Goal: Information Seeking & Learning: Learn about a topic

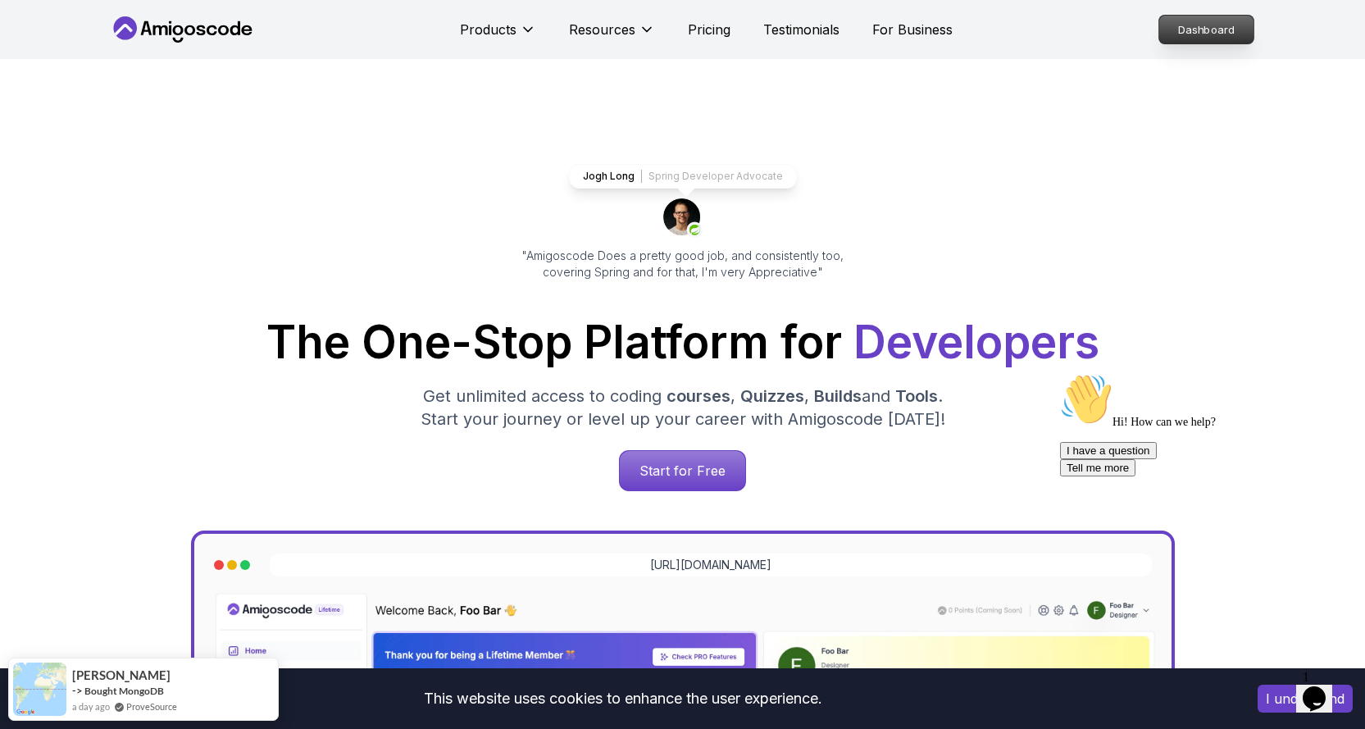
click at [1179, 30] on p "Dashboard" at bounding box center [1206, 30] width 94 height 28
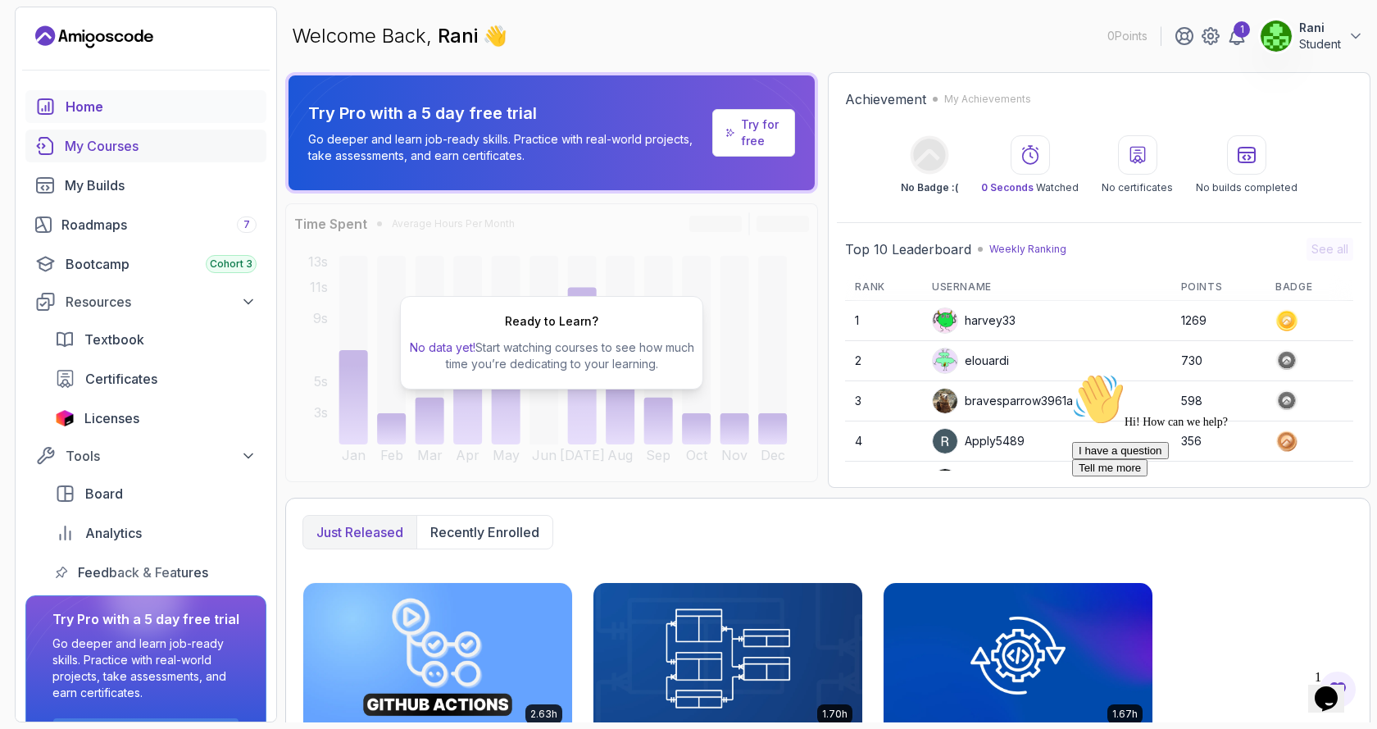
click at [119, 145] on div "My Courses" at bounding box center [161, 146] width 192 height 20
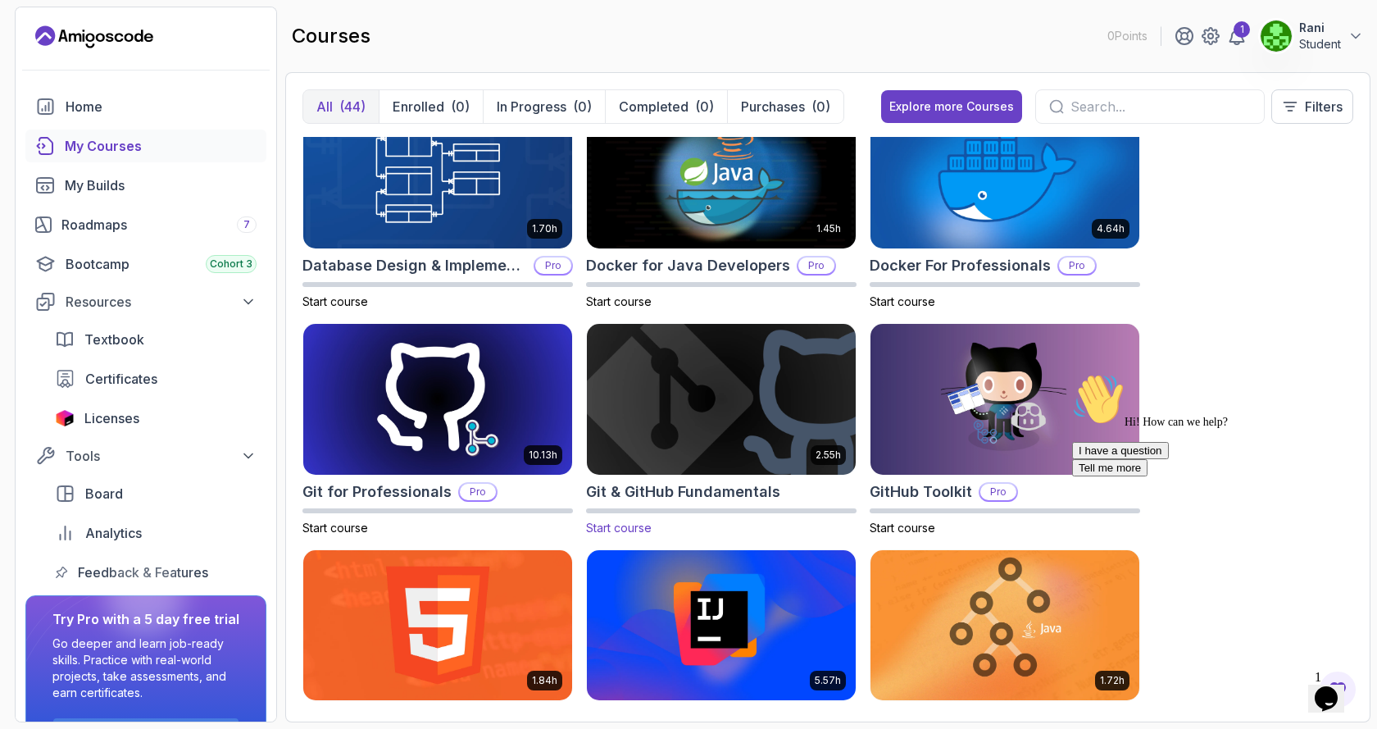
scroll to position [246, 0]
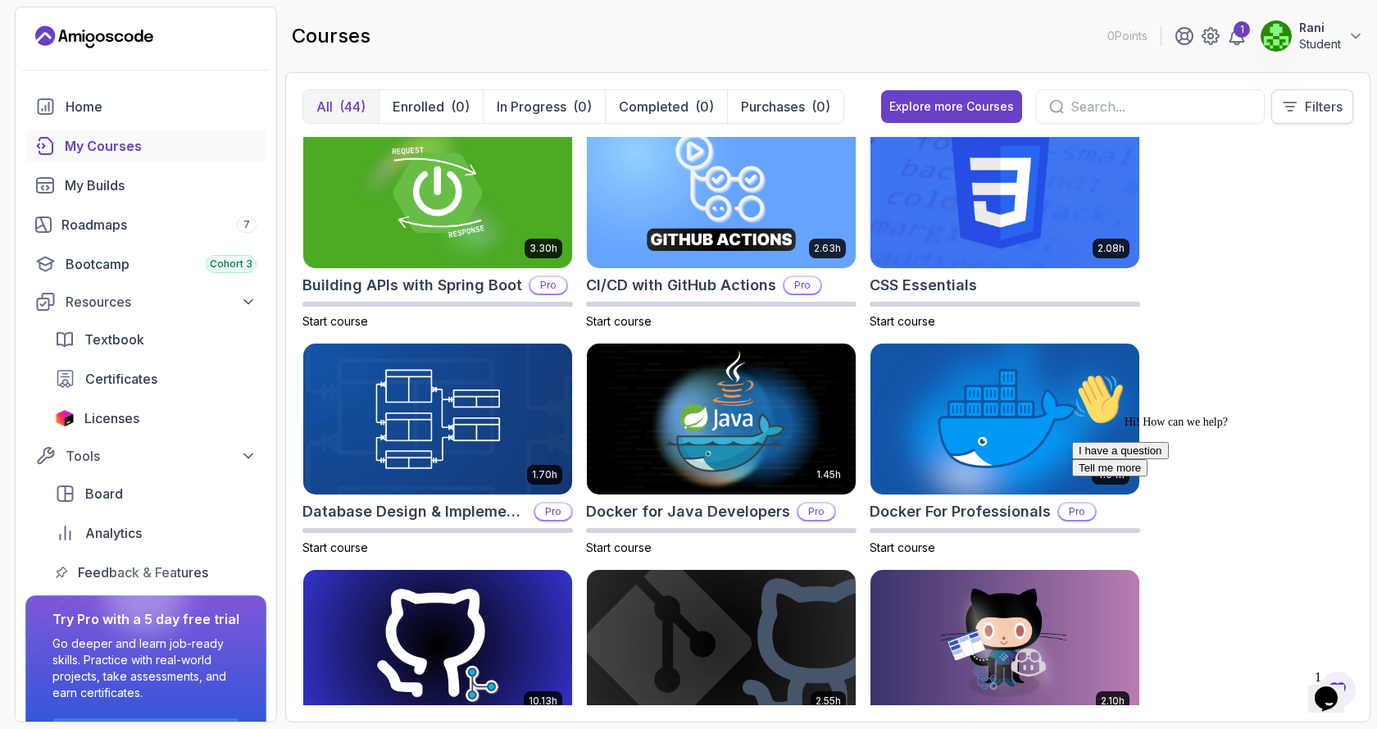
click at [1304, 106] on button "Filters" at bounding box center [1312, 106] width 82 height 34
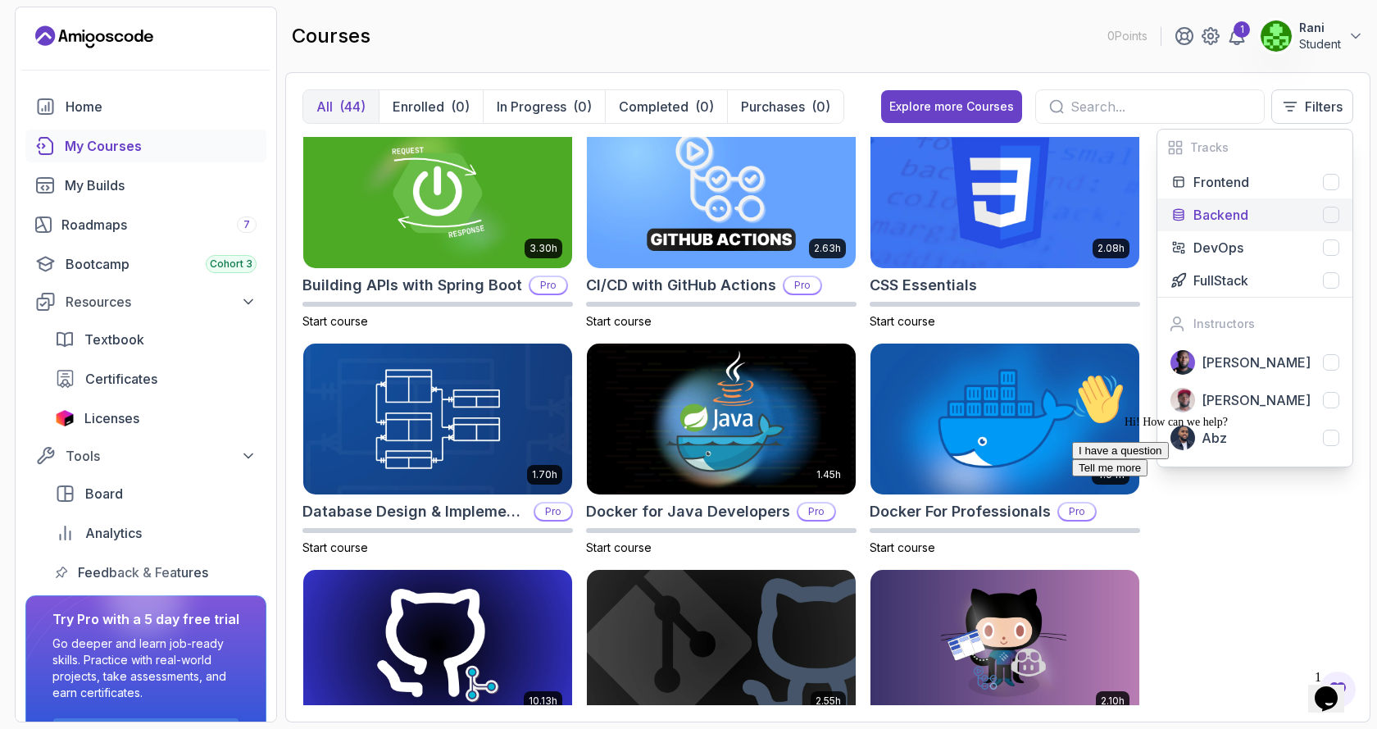
click at [1230, 222] on p "Backend" at bounding box center [1220, 215] width 55 height 20
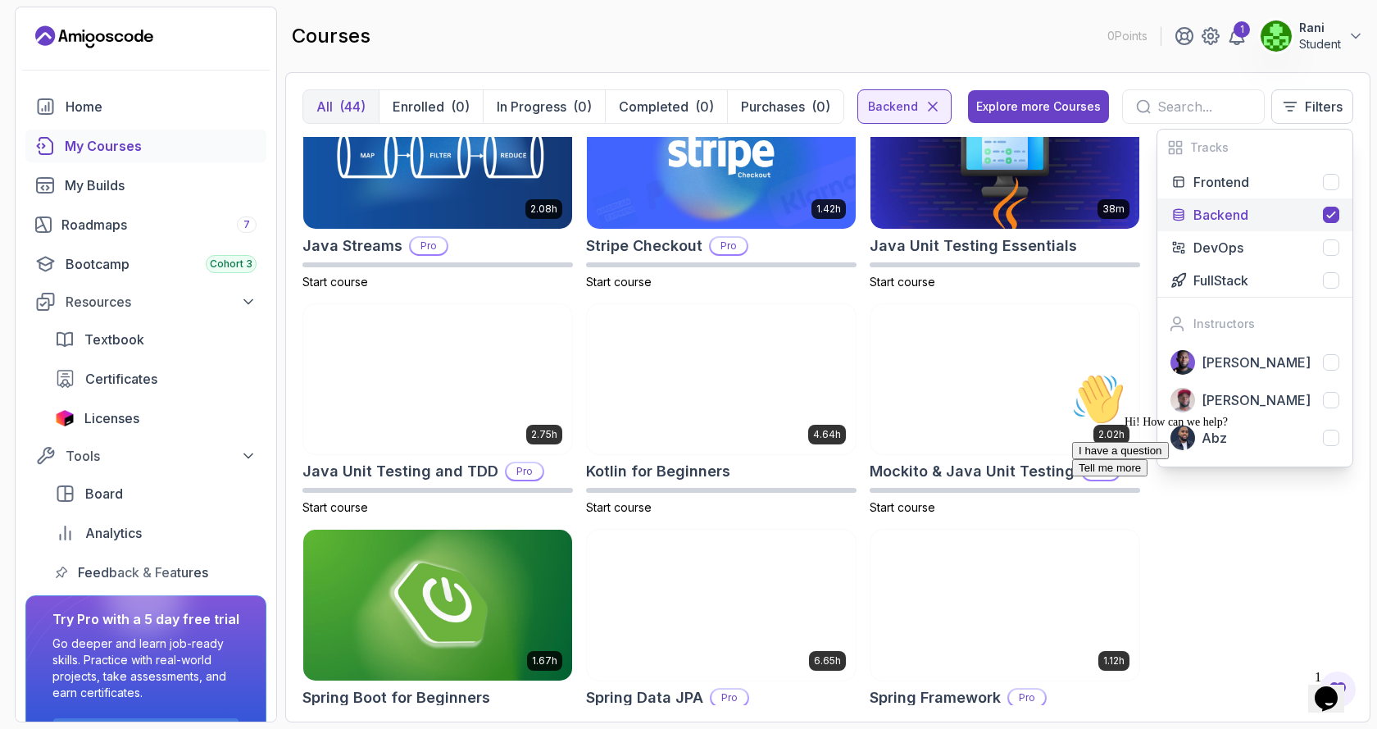
scroll to position [794, 0]
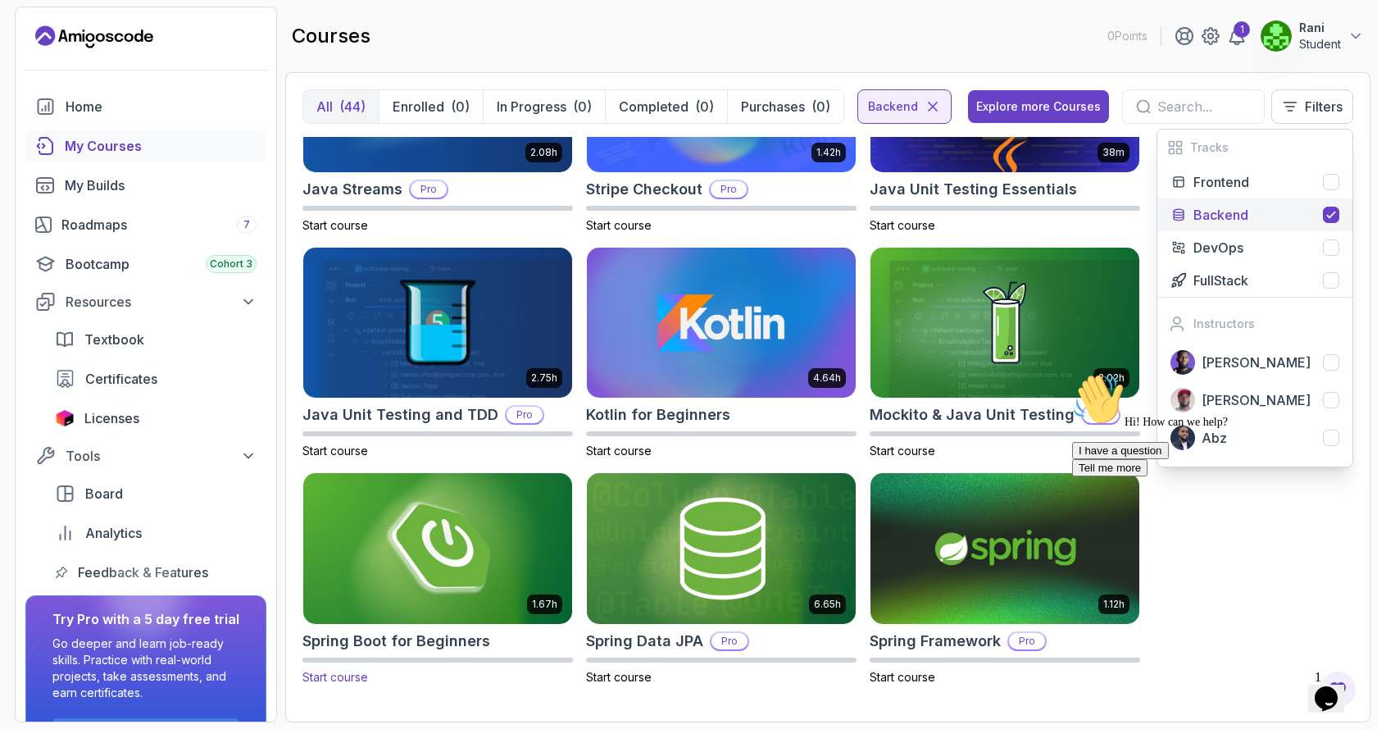
click at [458, 553] on img at bounding box center [438, 549] width 282 height 158
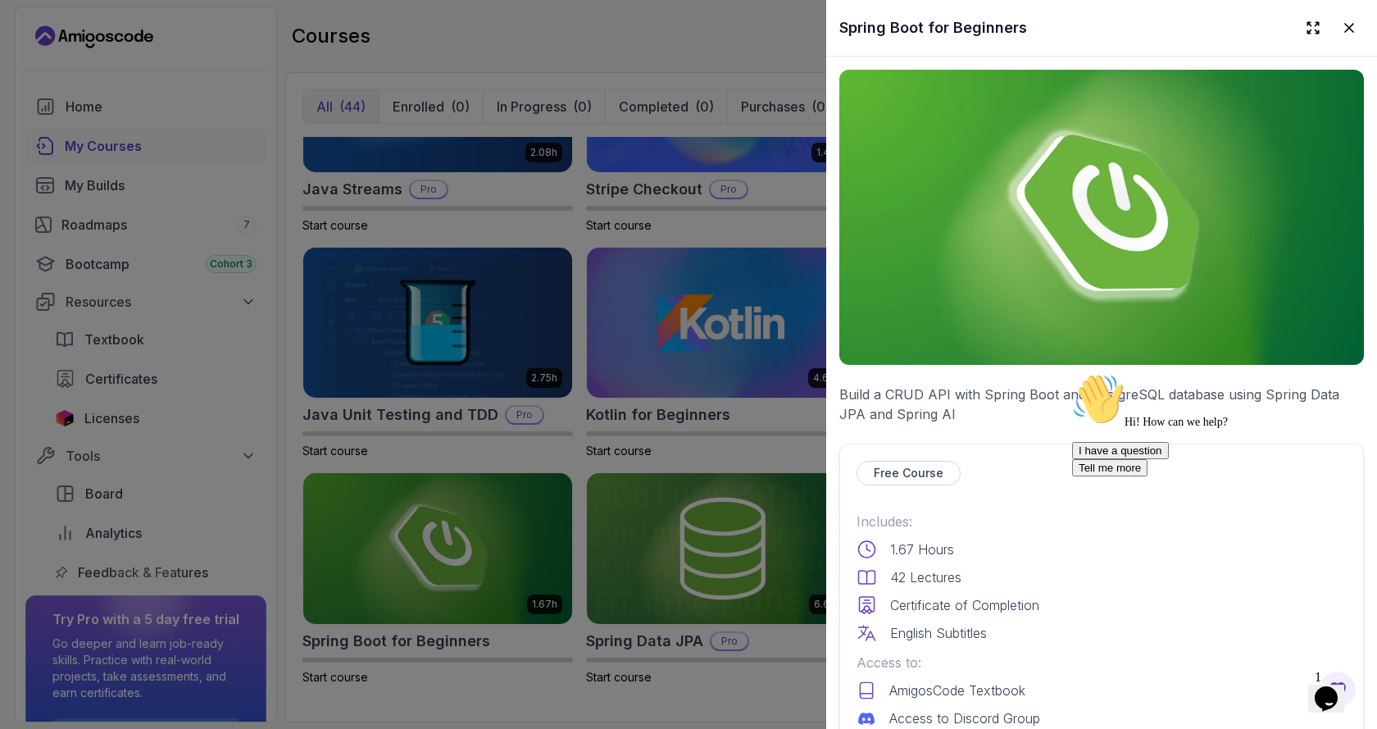
click at [910, 470] on p "Free Course" at bounding box center [909, 473] width 70 height 16
click at [898, 467] on p "Free Course" at bounding box center [909, 473] width 70 height 16
click at [438, 542] on div at bounding box center [688, 364] width 1377 height 729
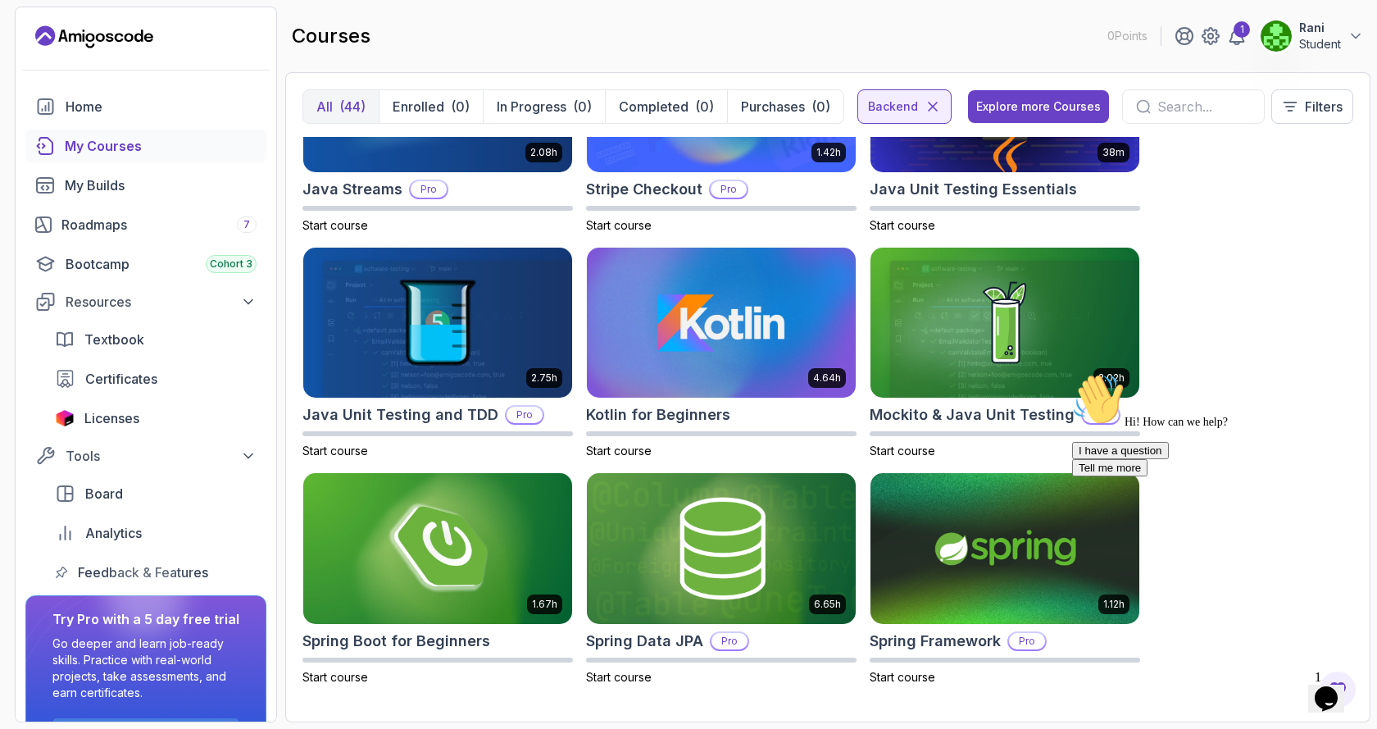
click at [438, 542] on img at bounding box center [437, 548] width 269 height 151
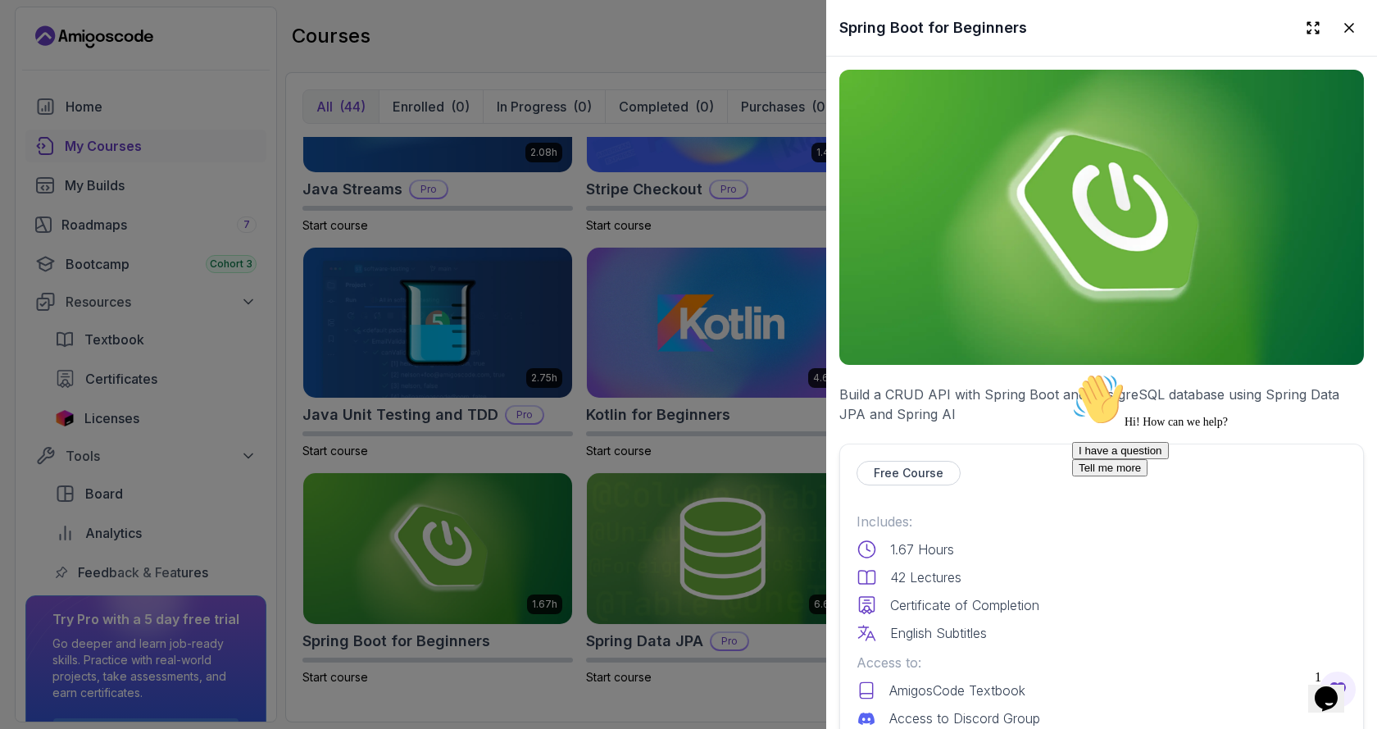
click at [1065, 243] on img at bounding box center [1101, 217] width 525 height 295
click at [1307, 30] on icon at bounding box center [1312, 27] width 11 height 11
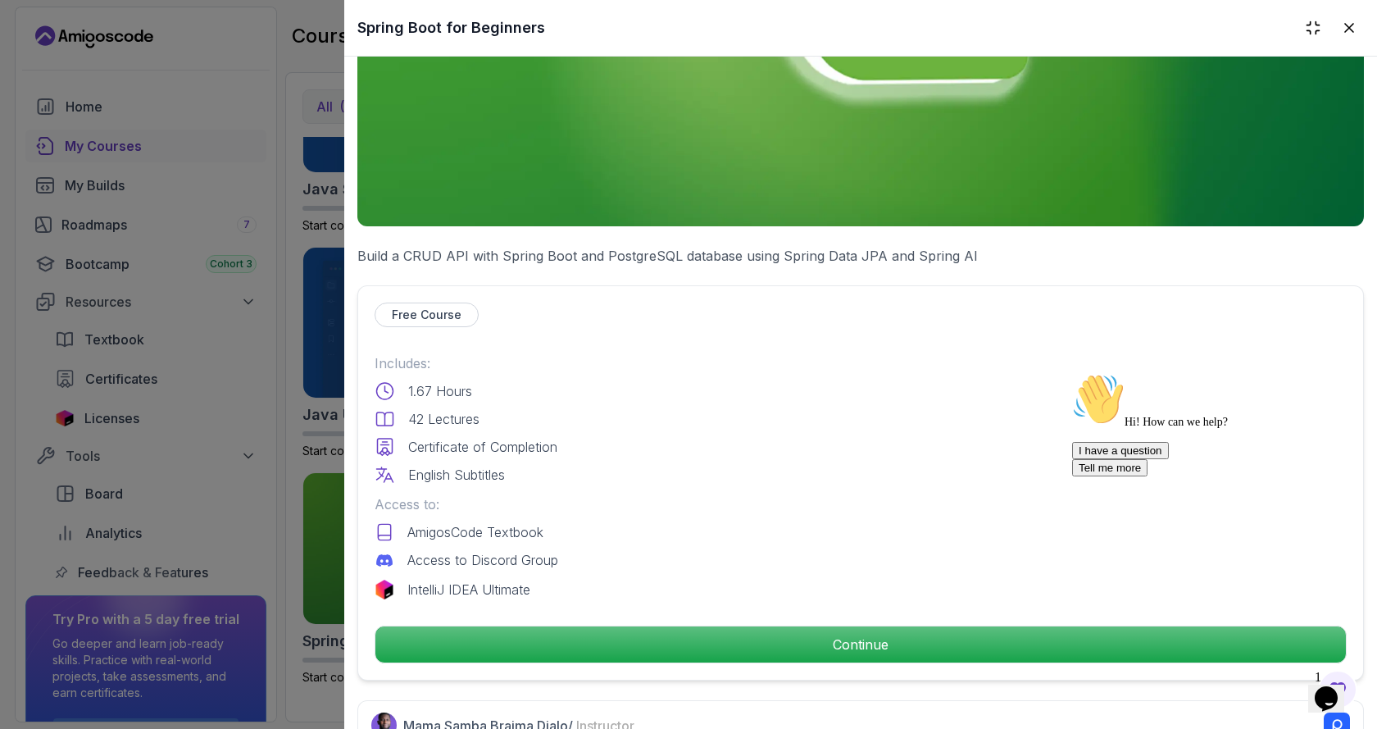
scroll to position [656, 0]
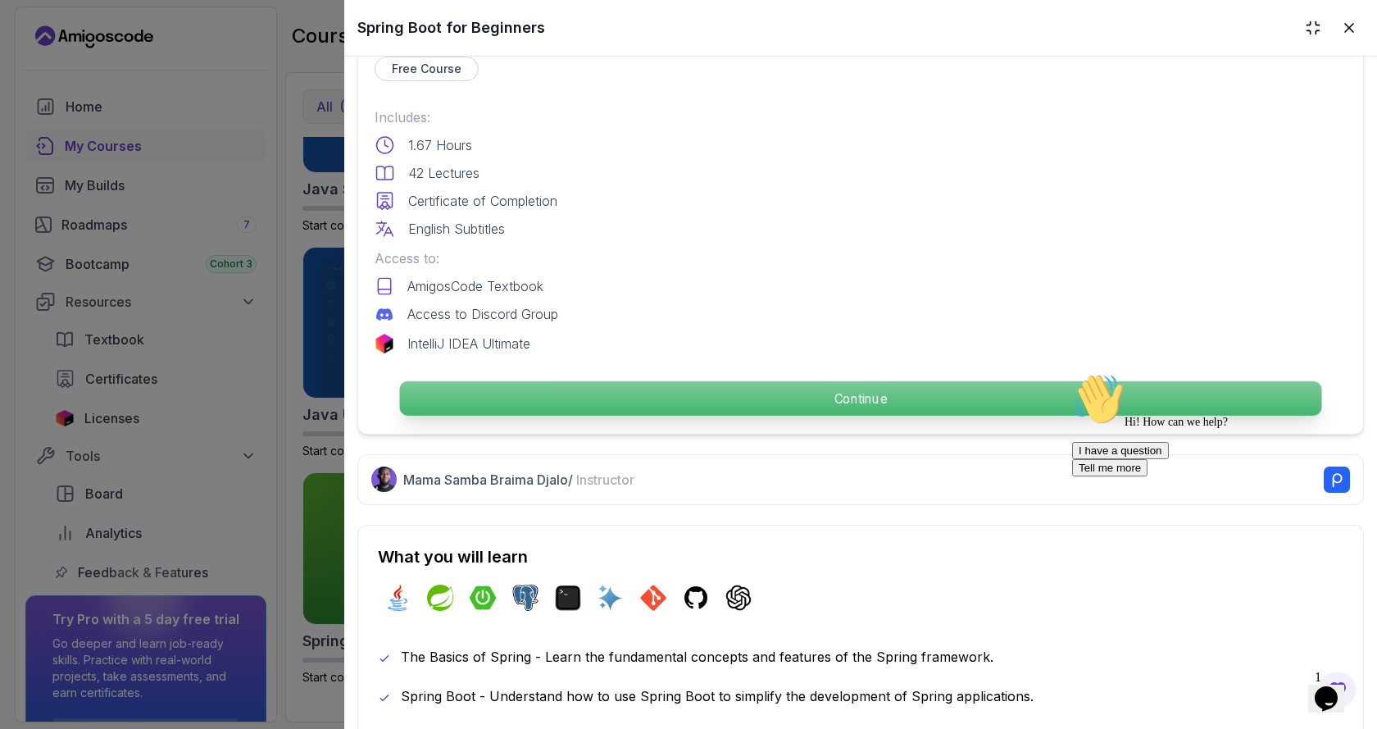
click at [821, 393] on p "Continue" at bounding box center [861, 398] width 922 height 34
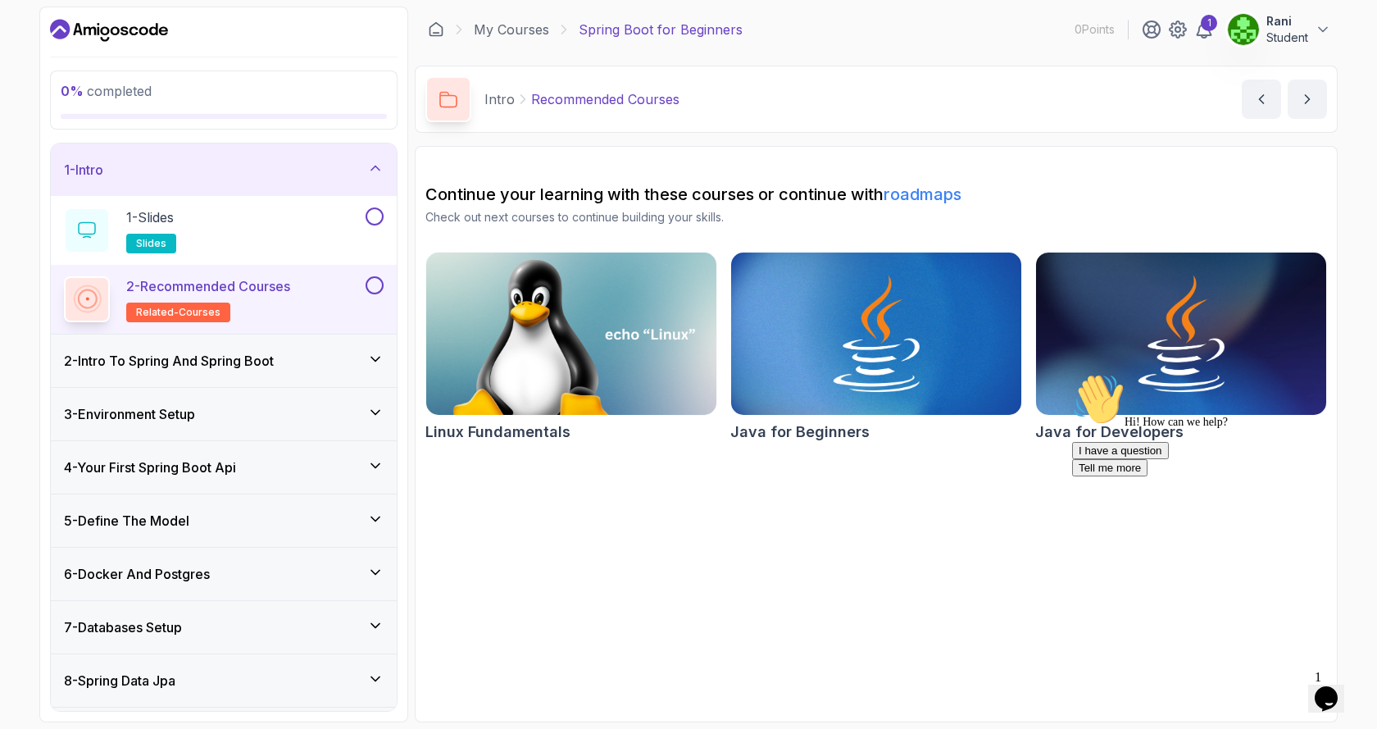
click at [662, 31] on p "Spring Boot for Beginners" at bounding box center [661, 30] width 164 height 20
click at [173, 218] on p "1 - Slides" at bounding box center [150, 217] width 48 height 20
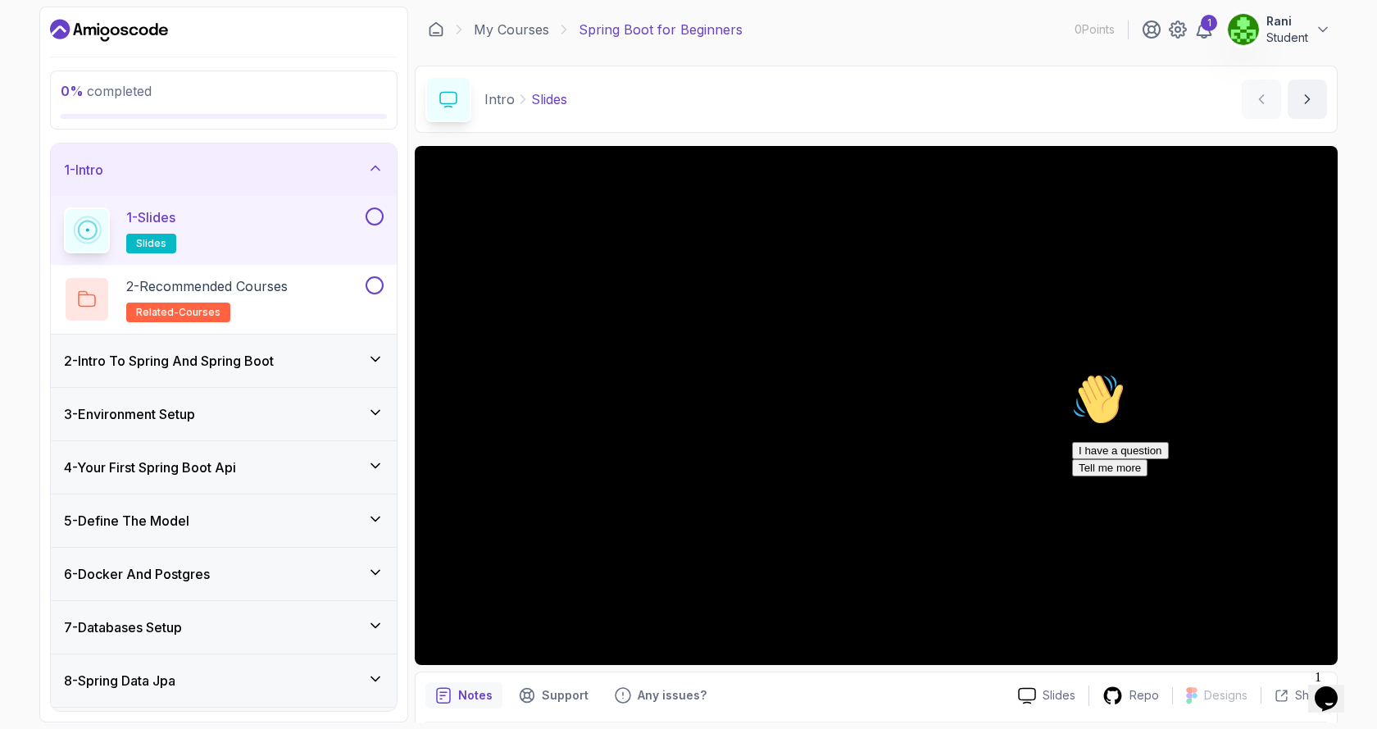
click at [477, 99] on div "Intro Slides" at bounding box center [496, 99] width 142 height 46
click at [446, 92] on icon at bounding box center [448, 99] width 16 height 15
click at [507, 31] on link "My Courses" at bounding box center [511, 30] width 75 height 20
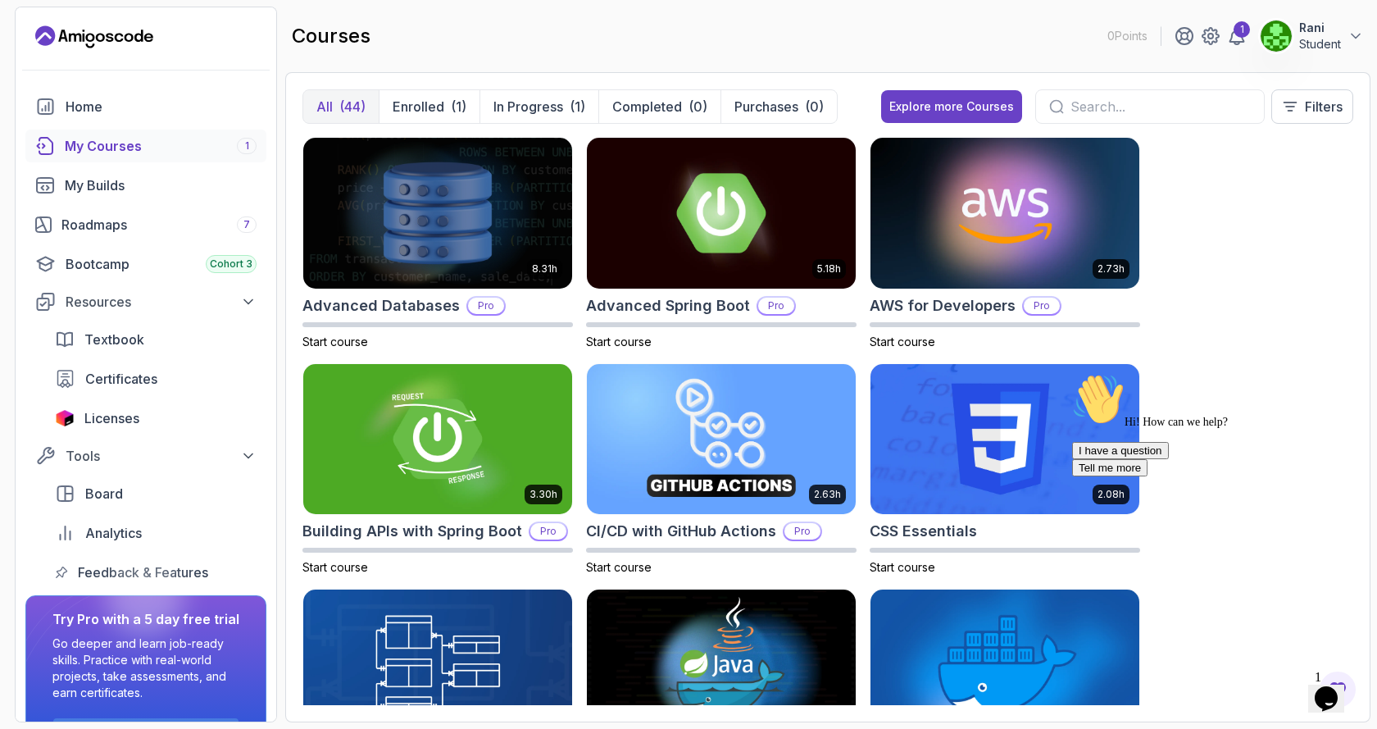
click at [40, 149] on icon "courses" at bounding box center [45, 146] width 20 height 20
click at [143, 145] on div "My Courses 1" at bounding box center [161, 146] width 192 height 20
click at [429, 101] on p "Enrolled" at bounding box center [419, 107] width 52 height 20
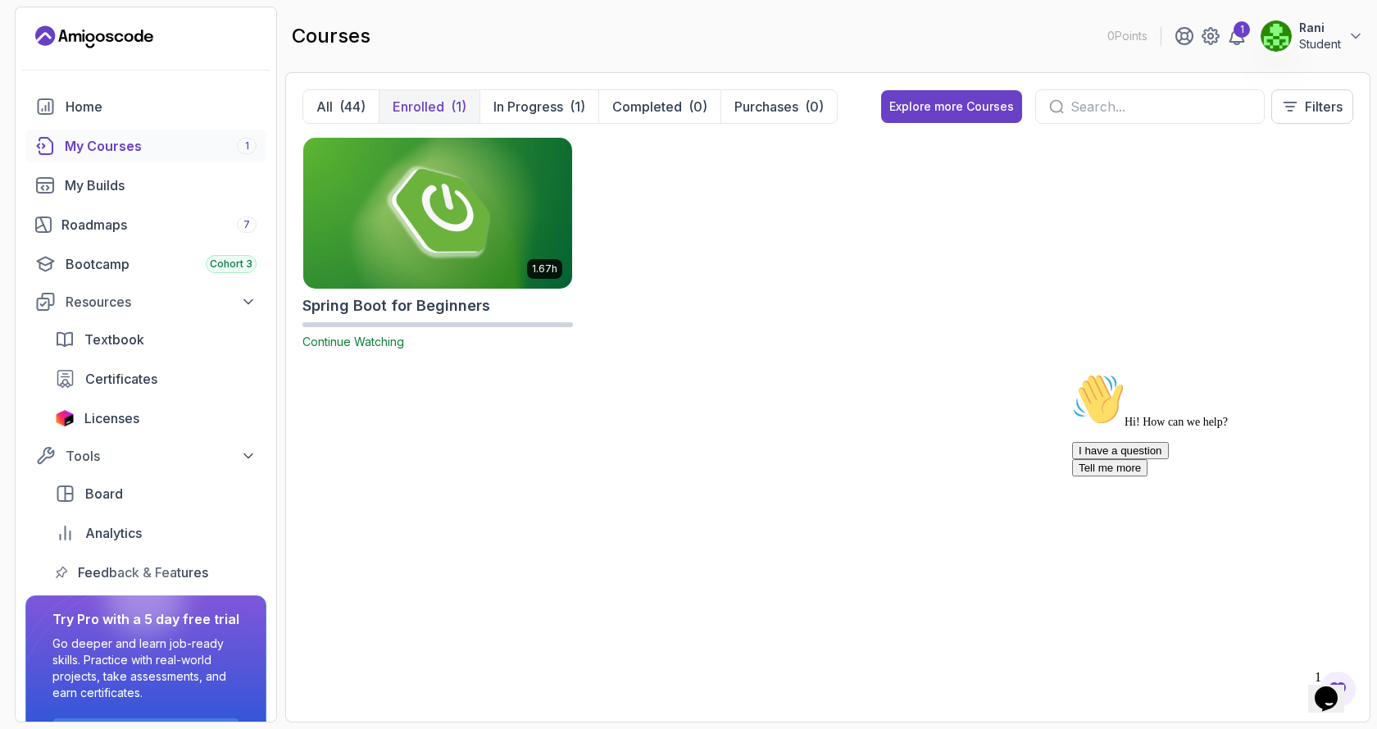
click at [362, 348] on span "Continue Watching" at bounding box center [353, 341] width 102 height 14
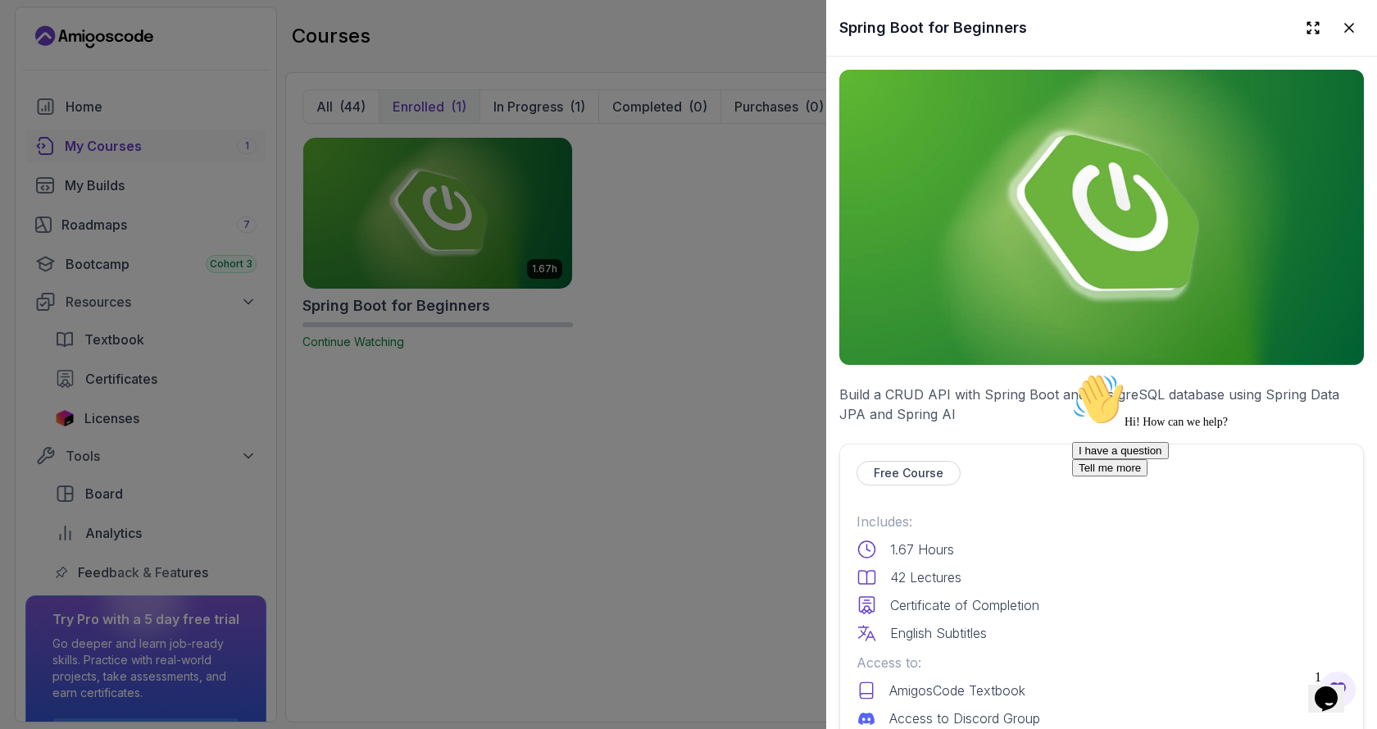
click at [385, 284] on div at bounding box center [688, 364] width 1377 height 729
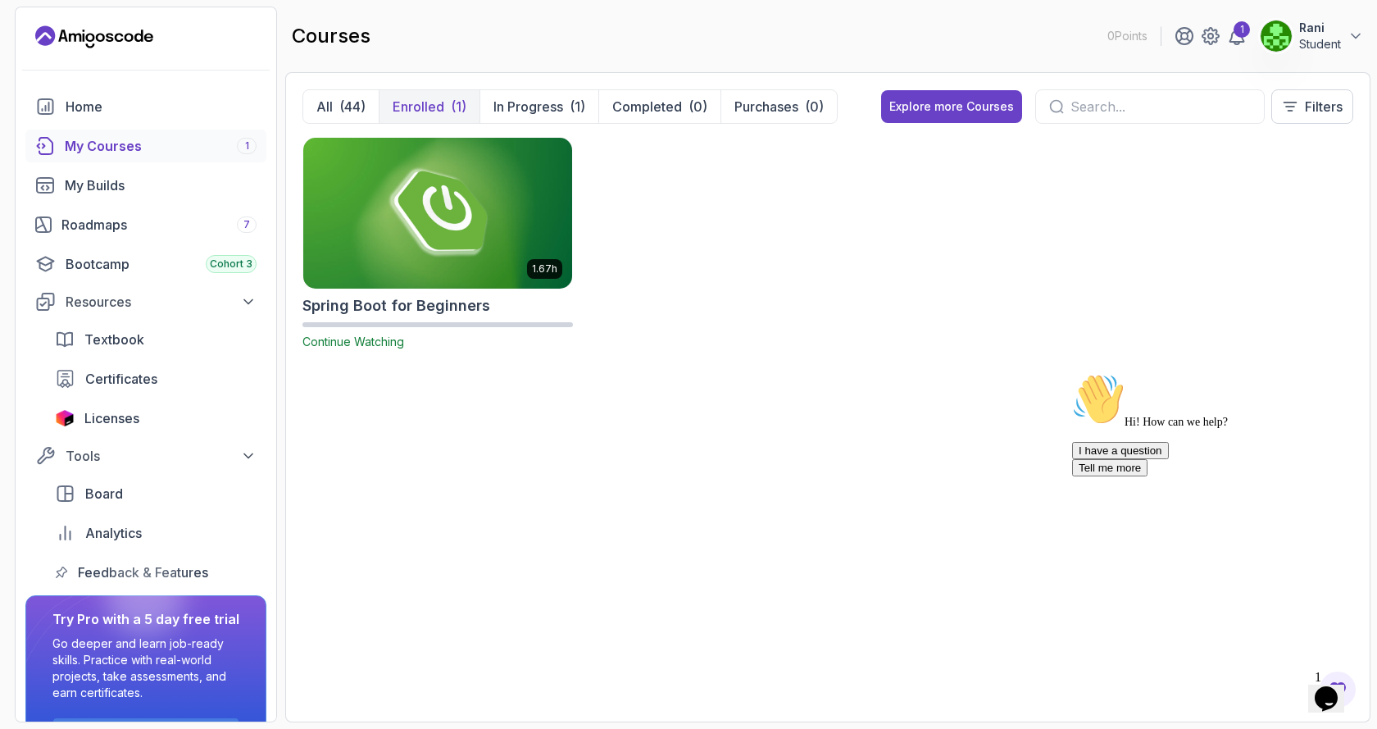
click at [385, 284] on img at bounding box center [437, 213] width 269 height 151
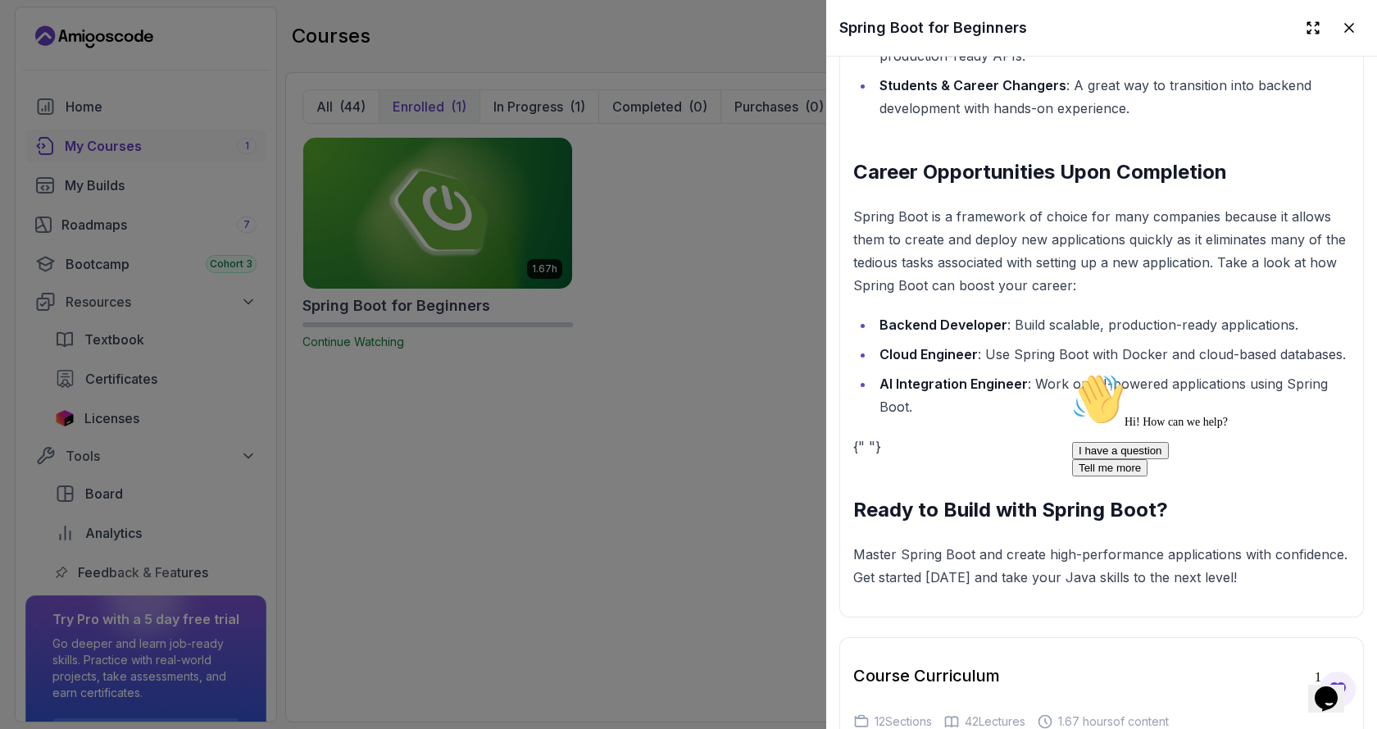
scroll to position [2213, 0]
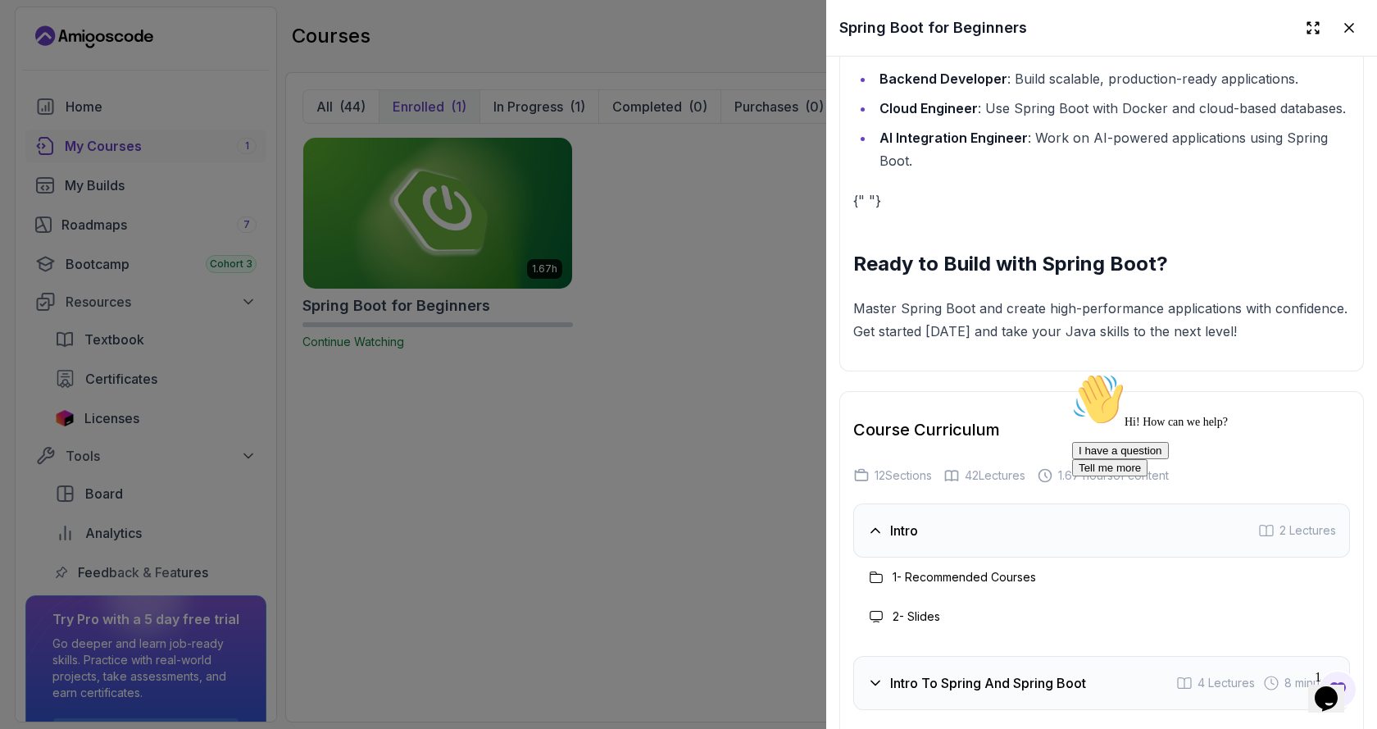
click at [896, 540] on h3 "Intro" at bounding box center [904, 530] width 28 height 20
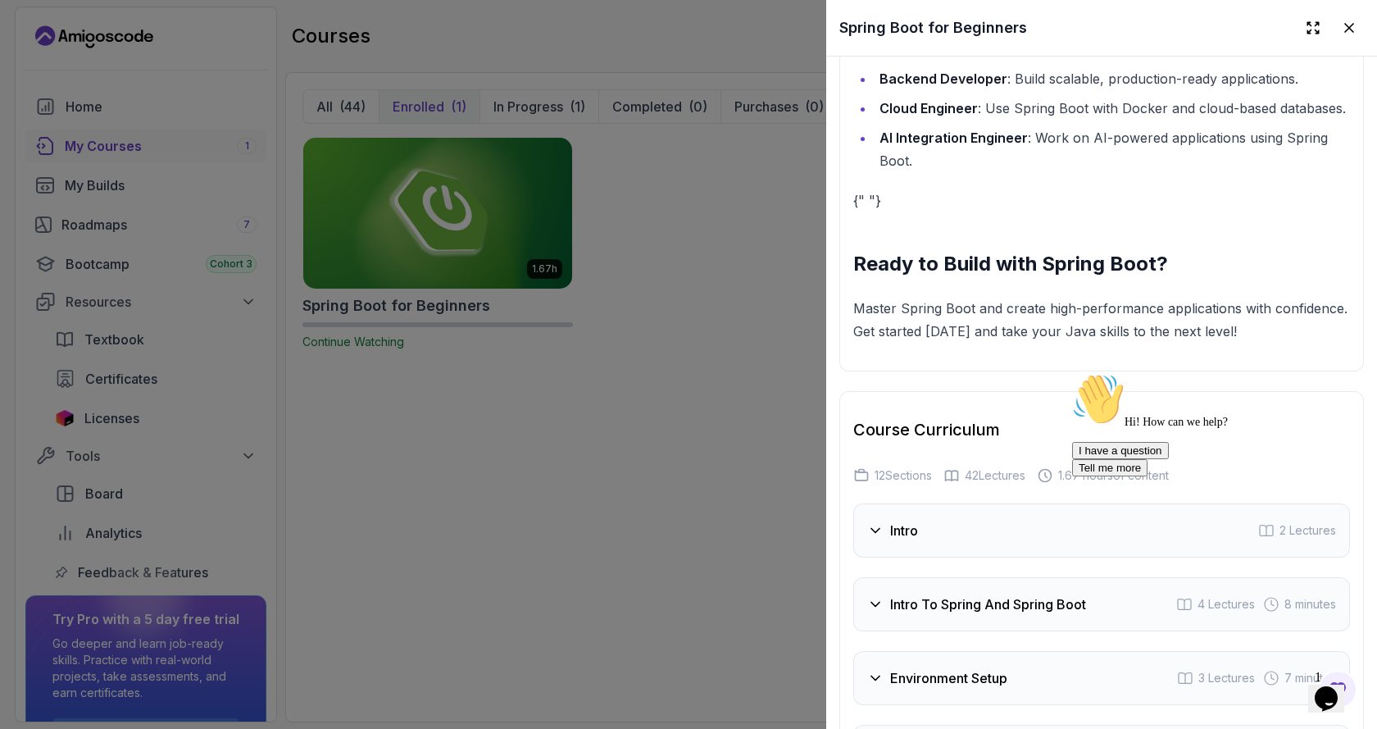
click at [896, 540] on h3 "Intro" at bounding box center [904, 530] width 28 height 20
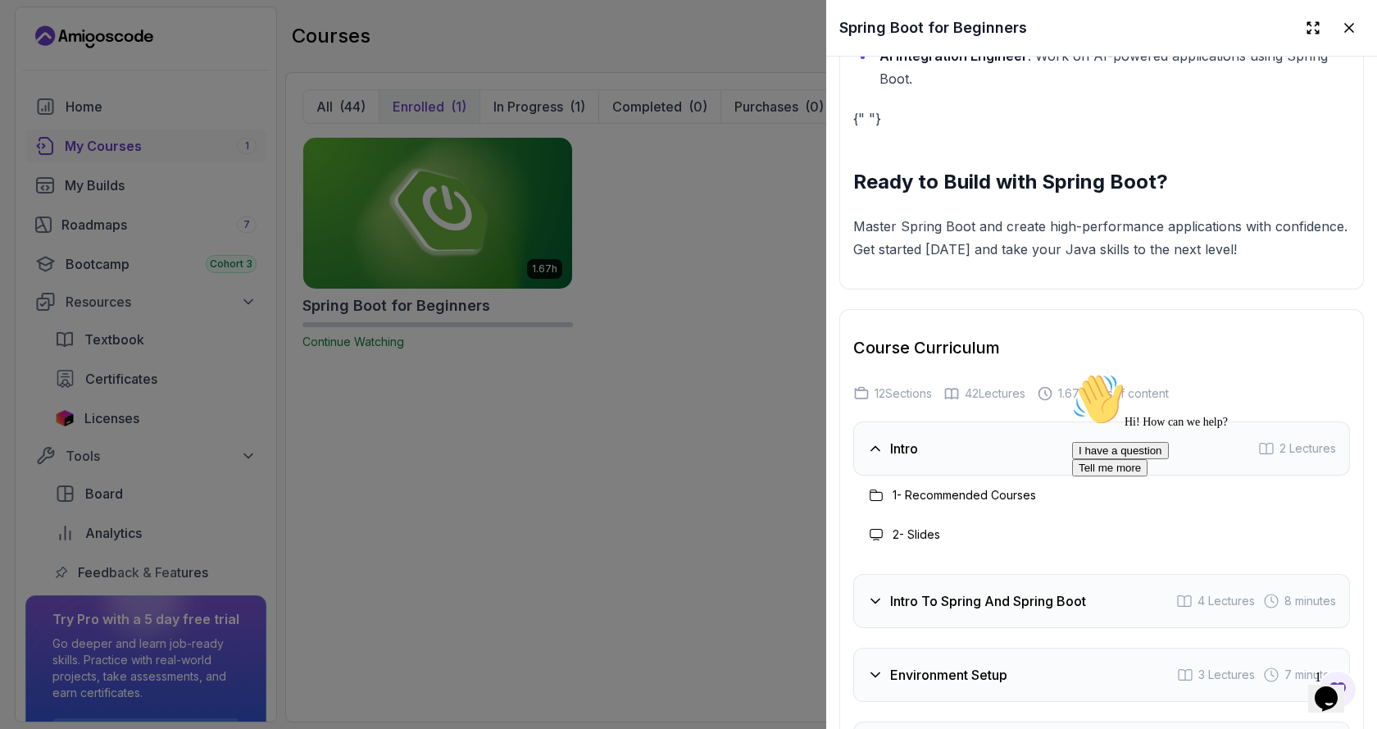
scroll to position [2459, 0]
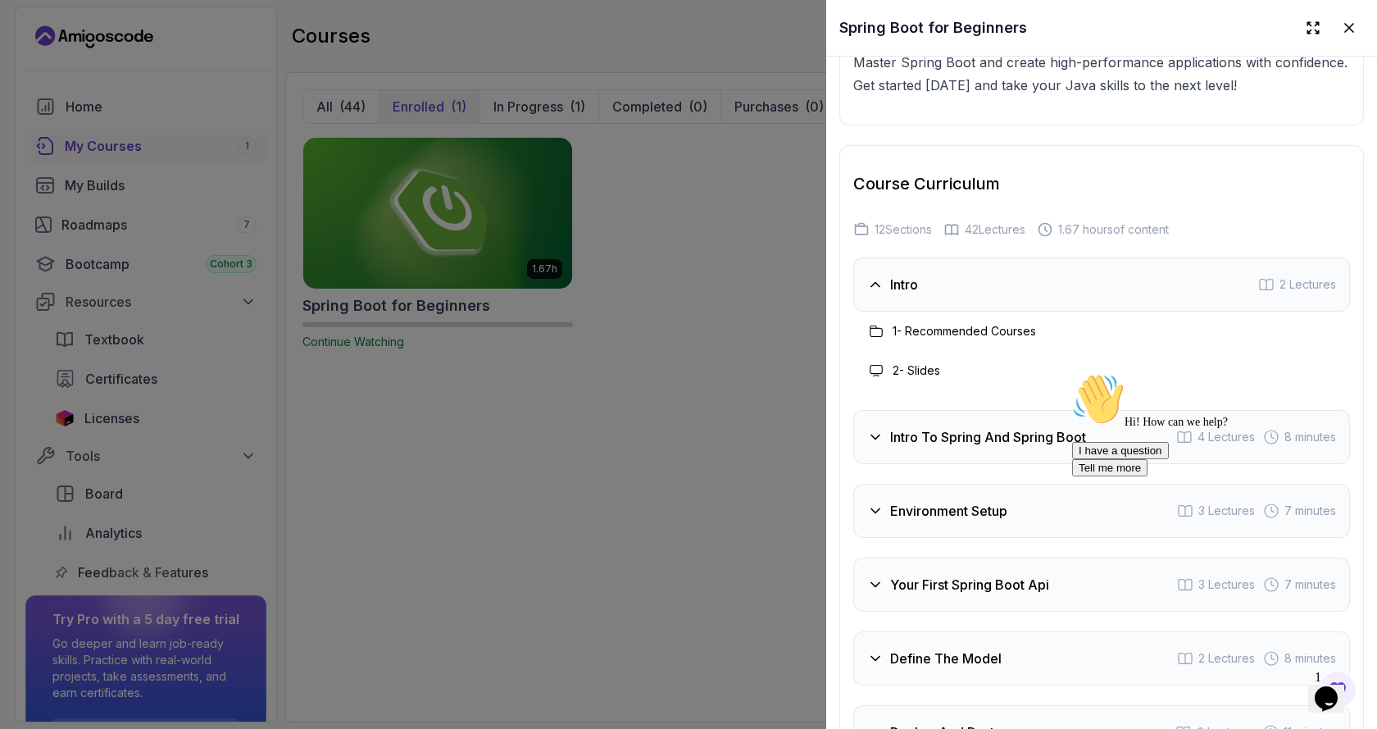
click at [969, 447] on h3 "Intro To Spring And Spring Boot" at bounding box center [988, 437] width 196 height 20
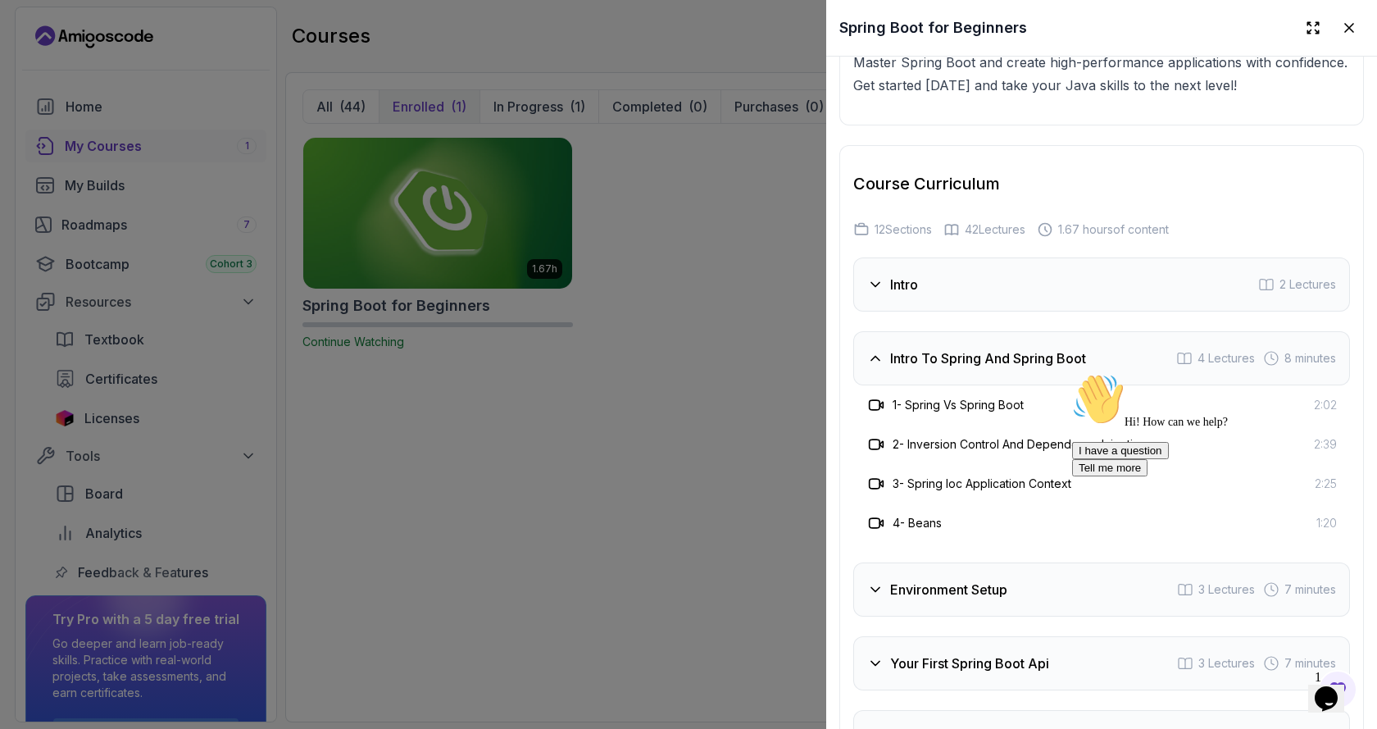
click at [915, 294] on h3 "Intro" at bounding box center [904, 285] width 28 height 20
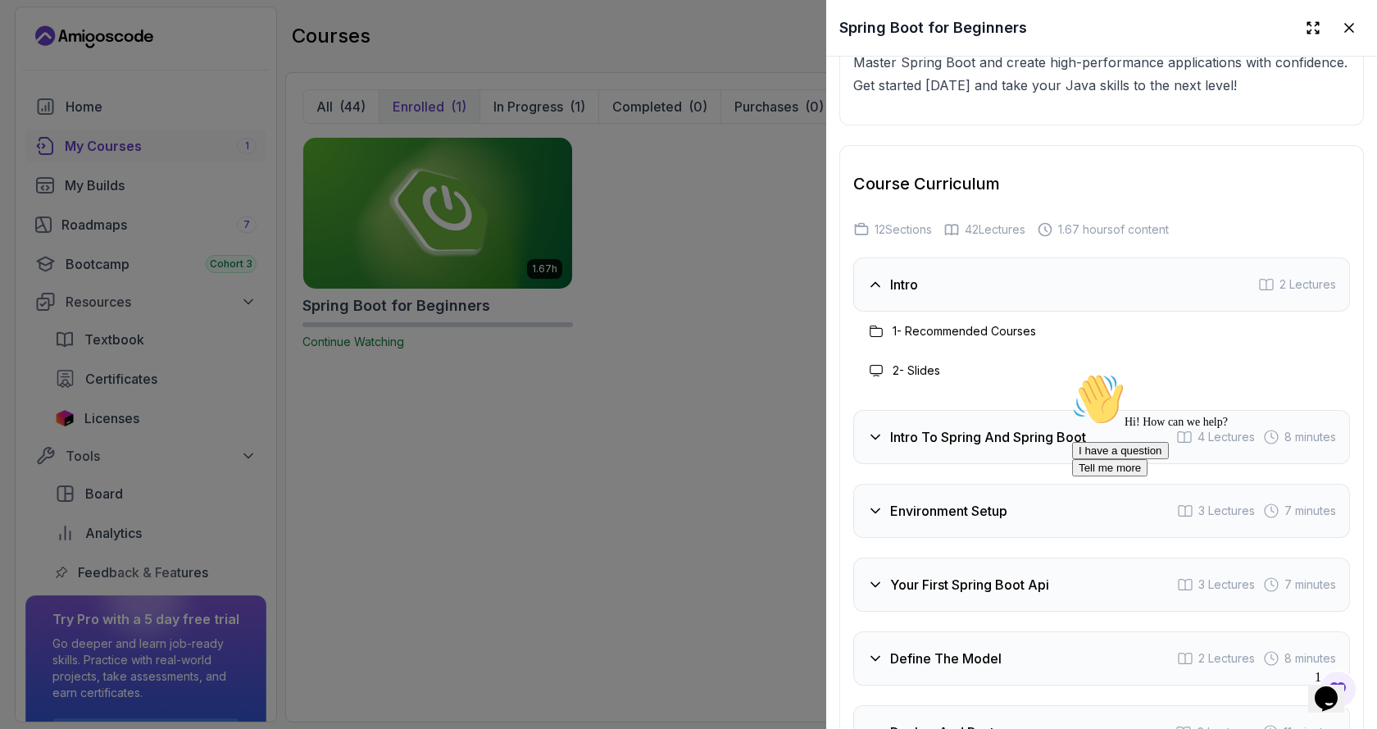
click at [1280, 293] on span "2 Lectures" at bounding box center [1307, 284] width 57 height 16
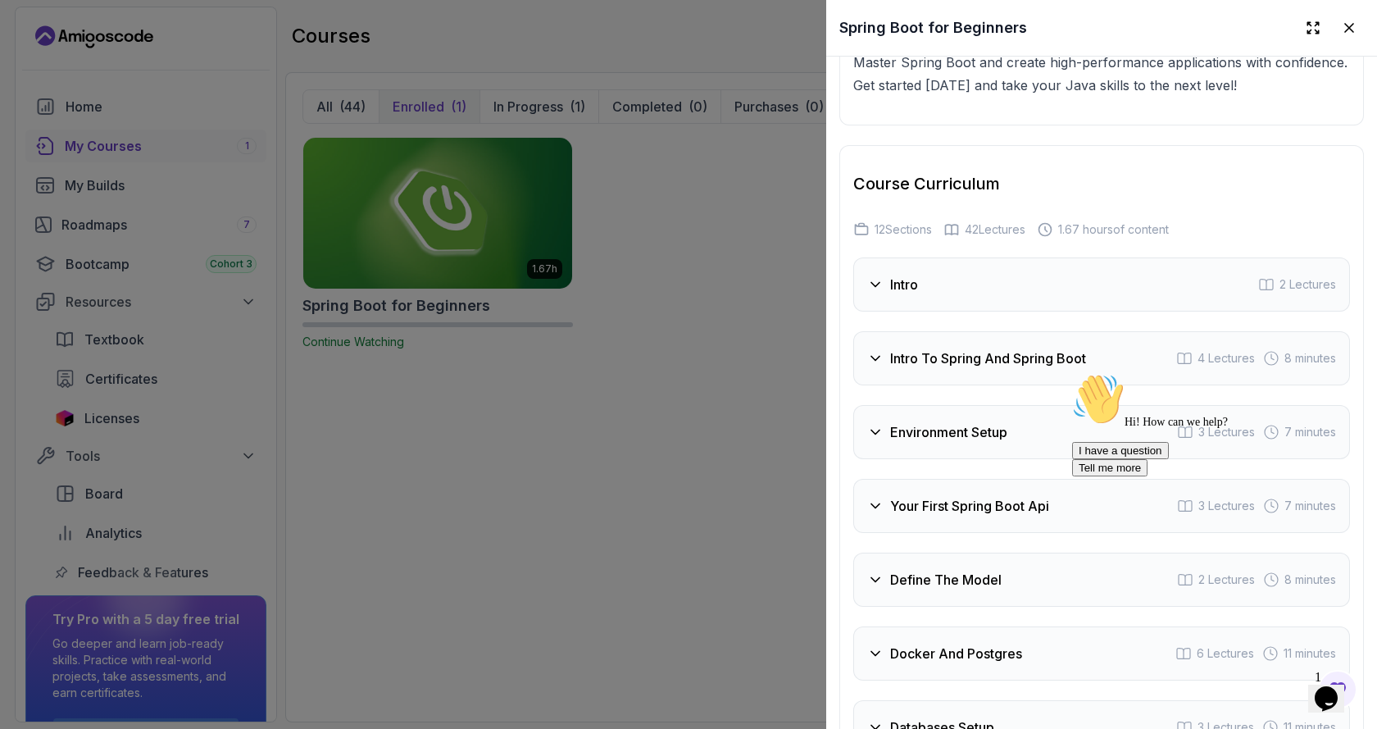
click at [377, 343] on div at bounding box center [688, 364] width 1377 height 729
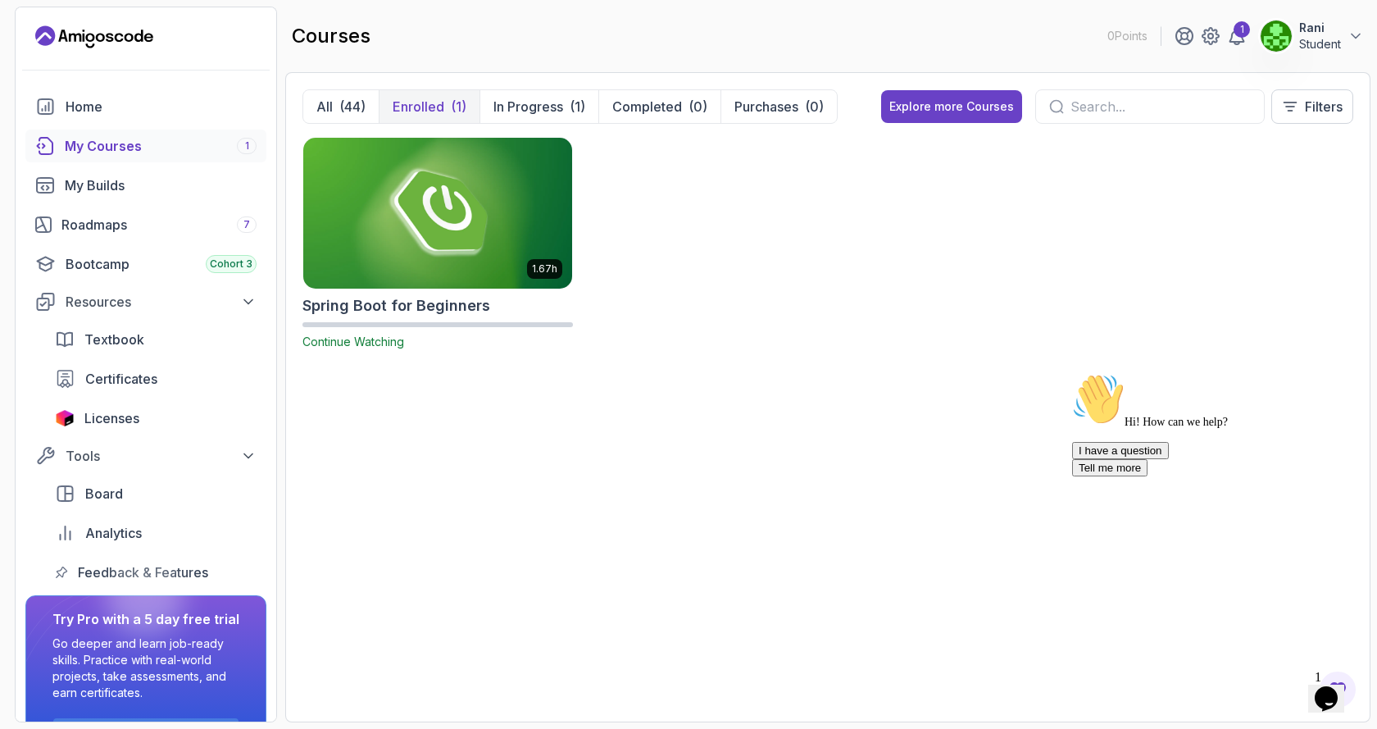
click at [377, 343] on span "Continue Watching" at bounding box center [353, 341] width 102 height 14
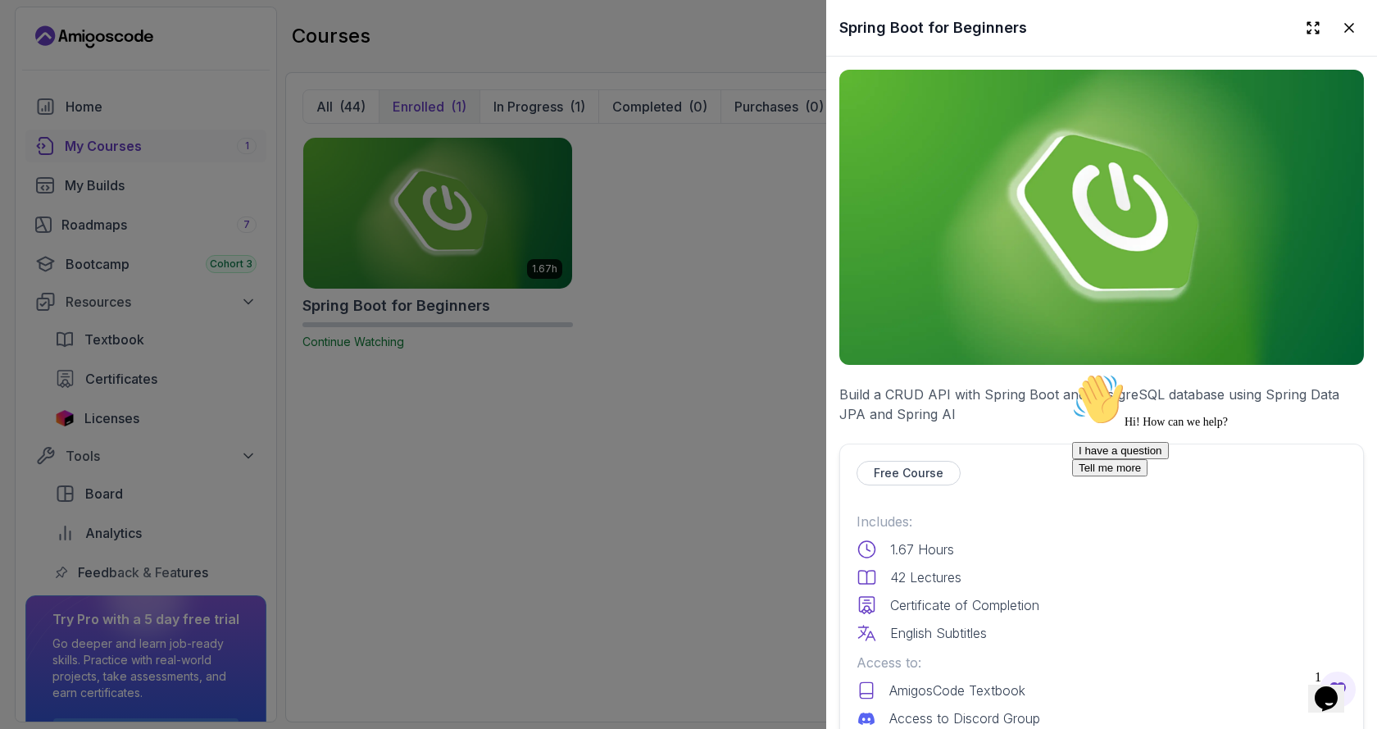
click at [1072, 373] on icon "Chat attention grabber" at bounding box center [1072, 373] width 0 height 0
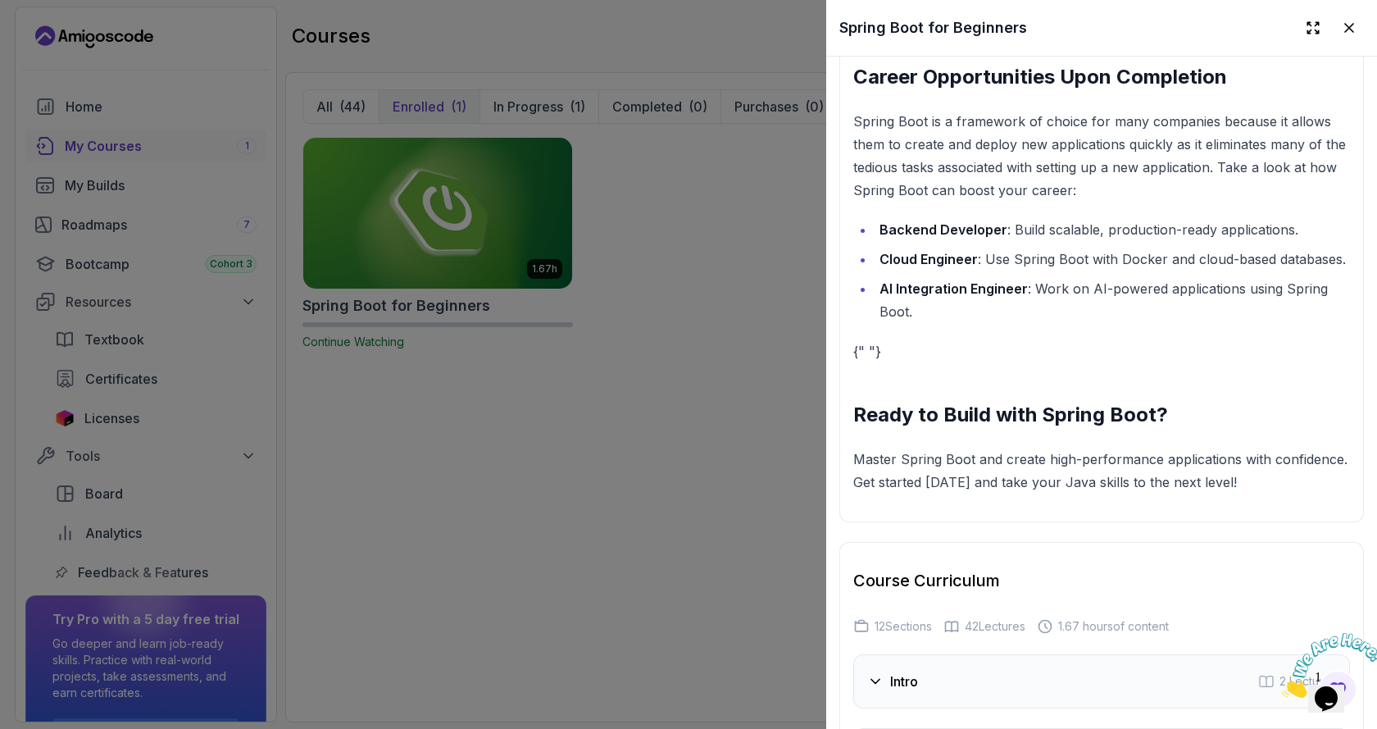
scroll to position [2308, 0]
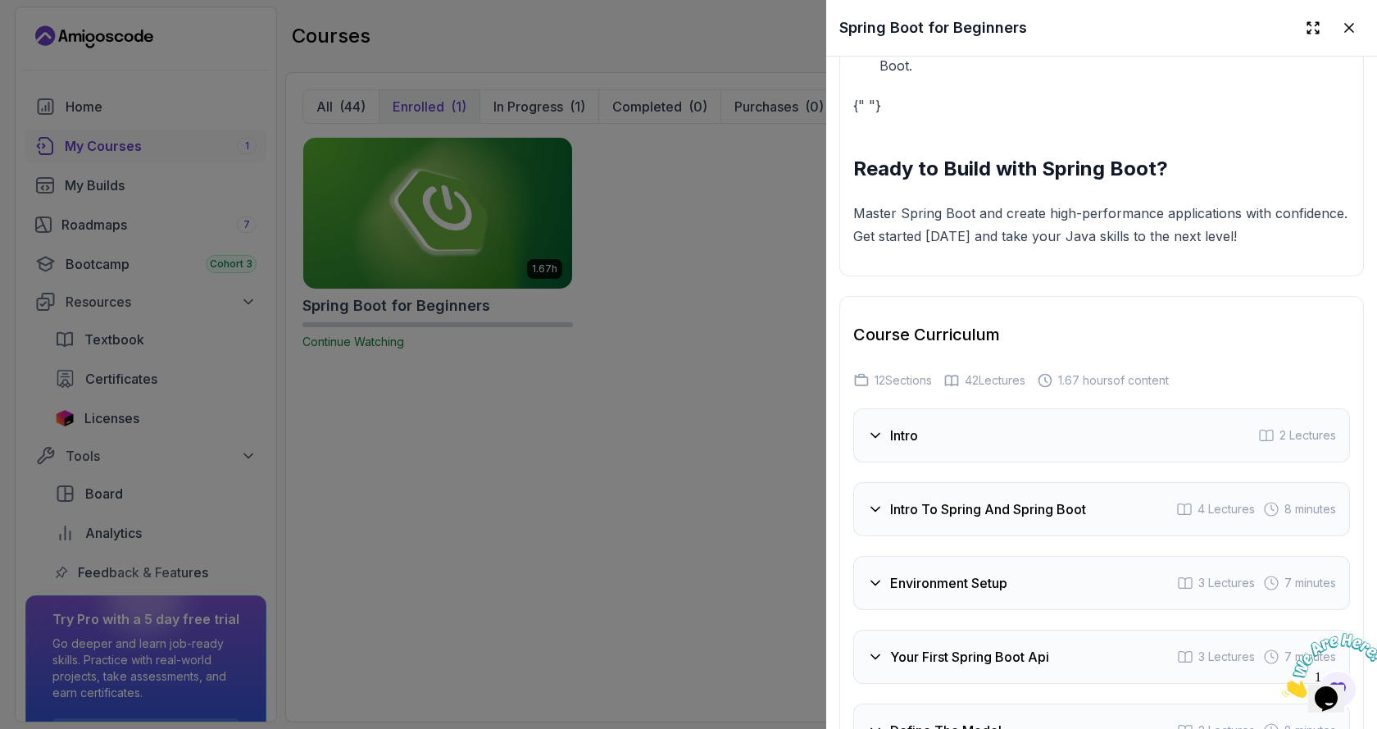
click at [908, 445] on h3 "Intro" at bounding box center [904, 435] width 28 height 20
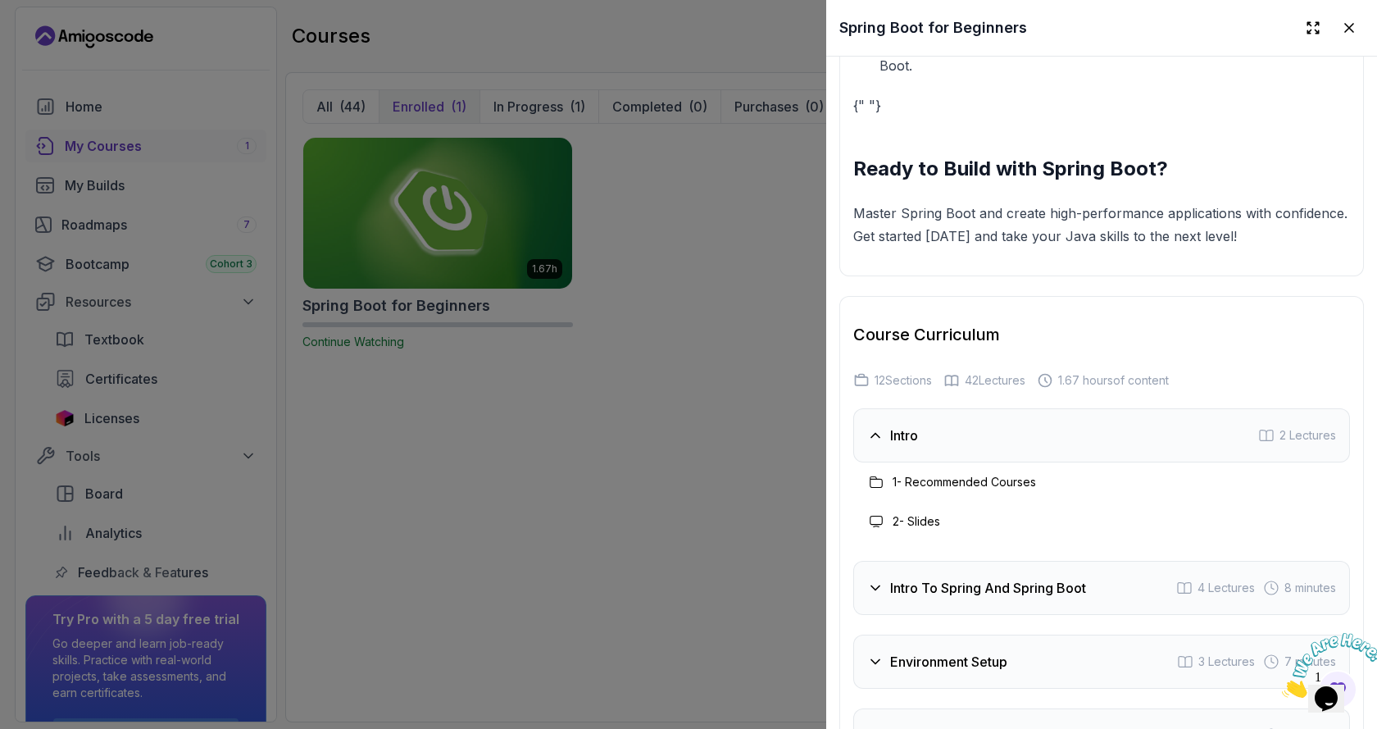
click at [908, 445] on h3 "Intro" at bounding box center [904, 435] width 28 height 20
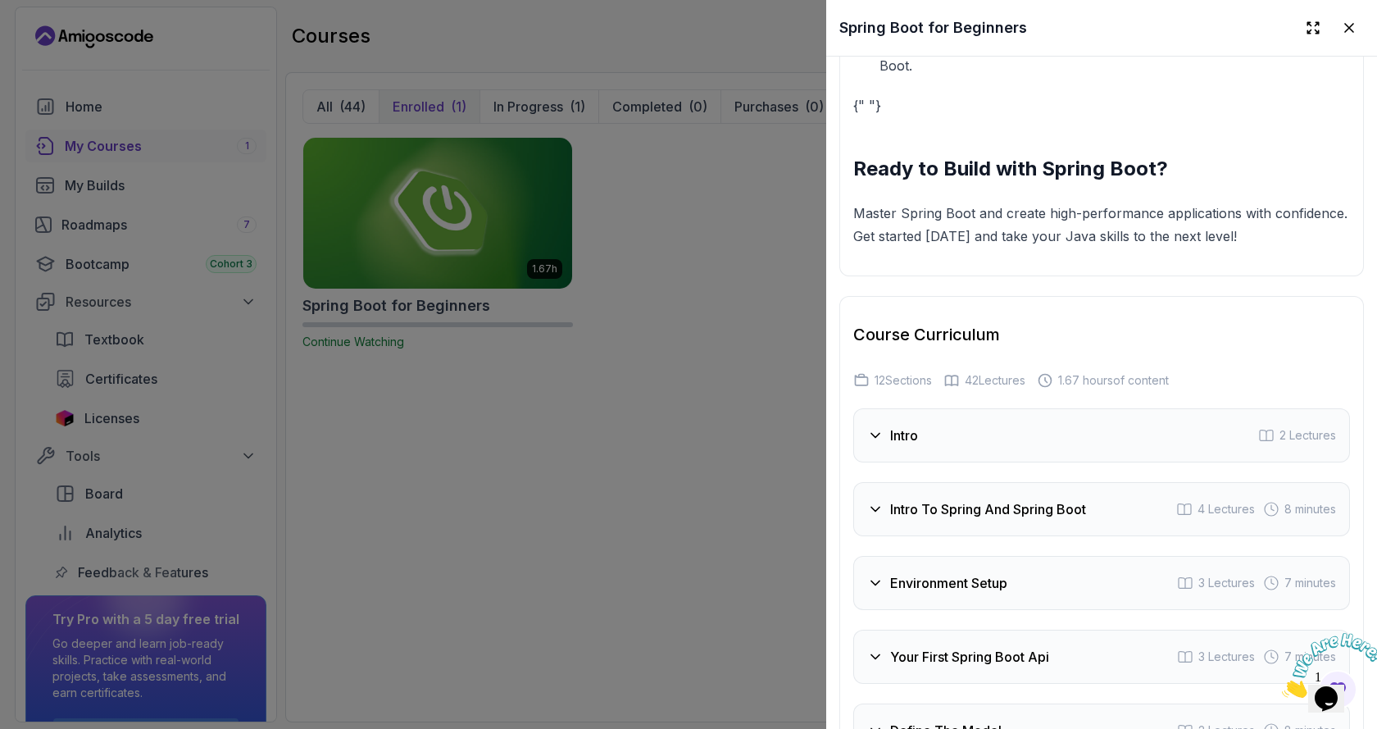
click at [1279, 443] on span "2 Lectures" at bounding box center [1307, 435] width 57 height 16
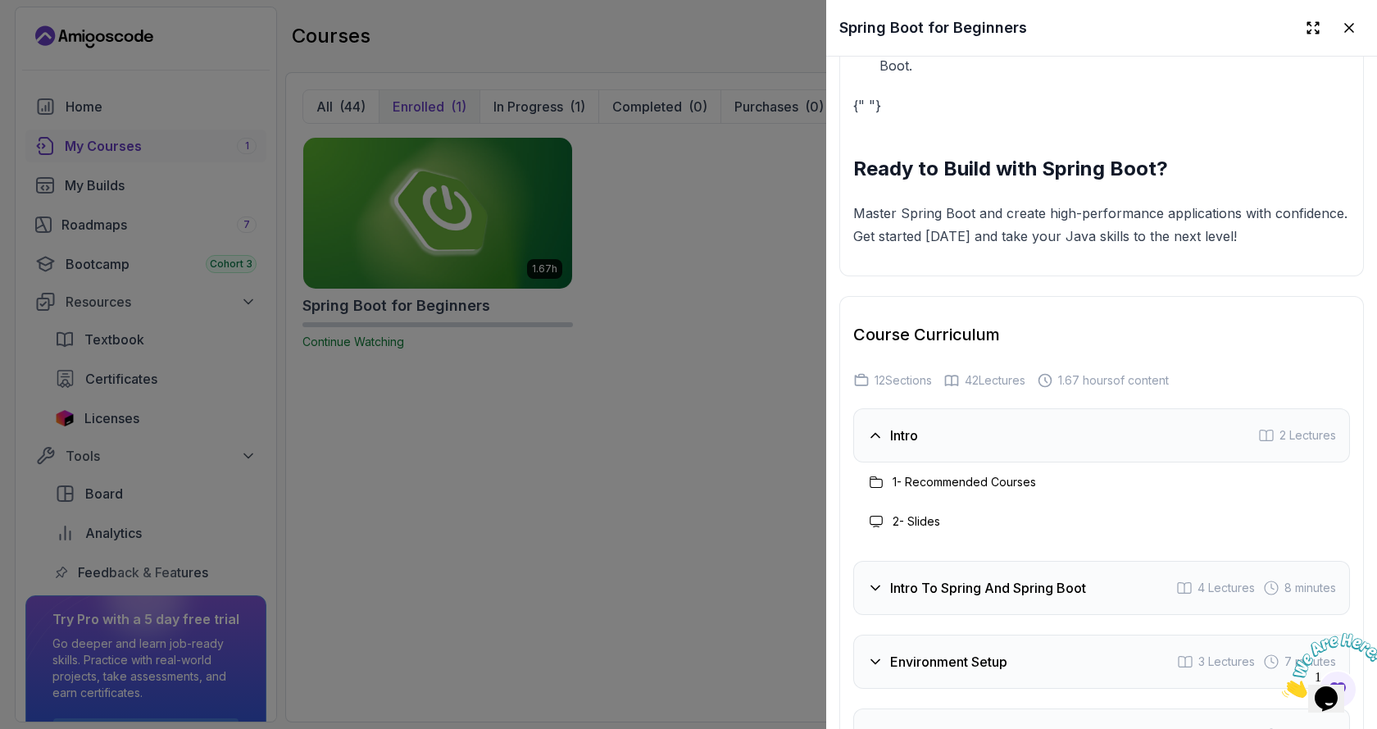
click at [1279, 443] on span "2 Lectures" at bounding box center [1307, 435] width 57 height 16
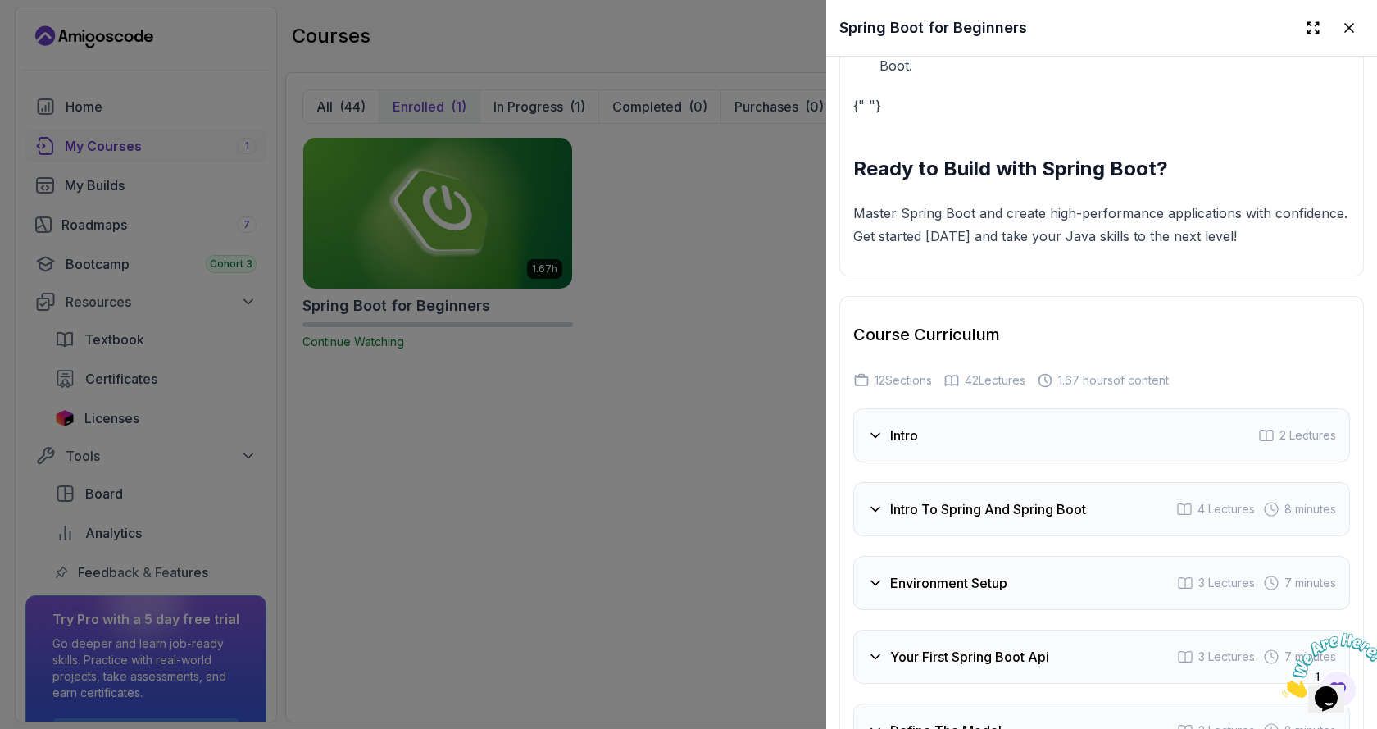
click at [1279, 443] on span "2 Lectures" at bounding box center [1307, 435] width 57 height 16
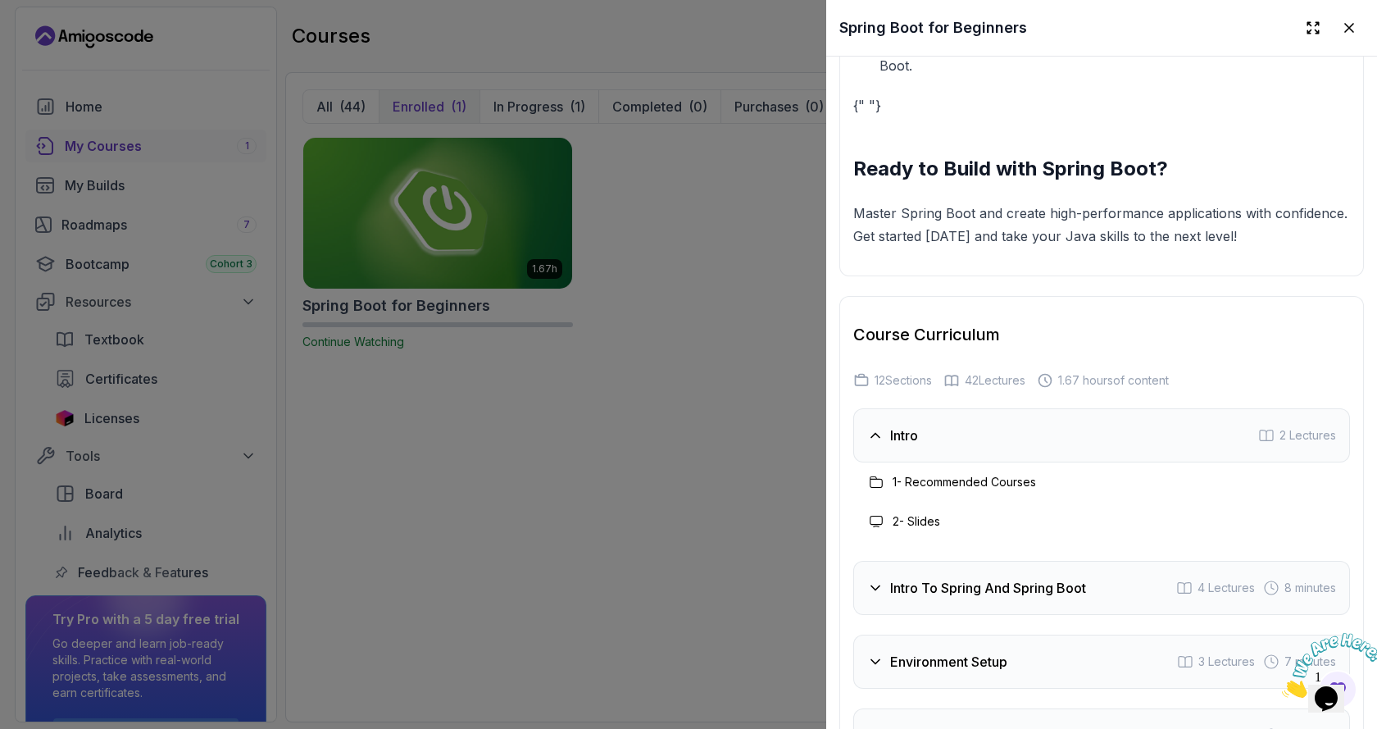
click at [1010, 490] on h3 "1 - Recommended Courses" at bounding box center [964, 482] width 143 height 16
click at [915, 529] on h3 "2 - Slides" at bounding box center [917, 521] width 48 height 16
click at [878, 528] on icon at bounding box center [876, 521] width 13 height 13
click at [874, 488] on icon at bounding box center [876, 481] width 13 height 13
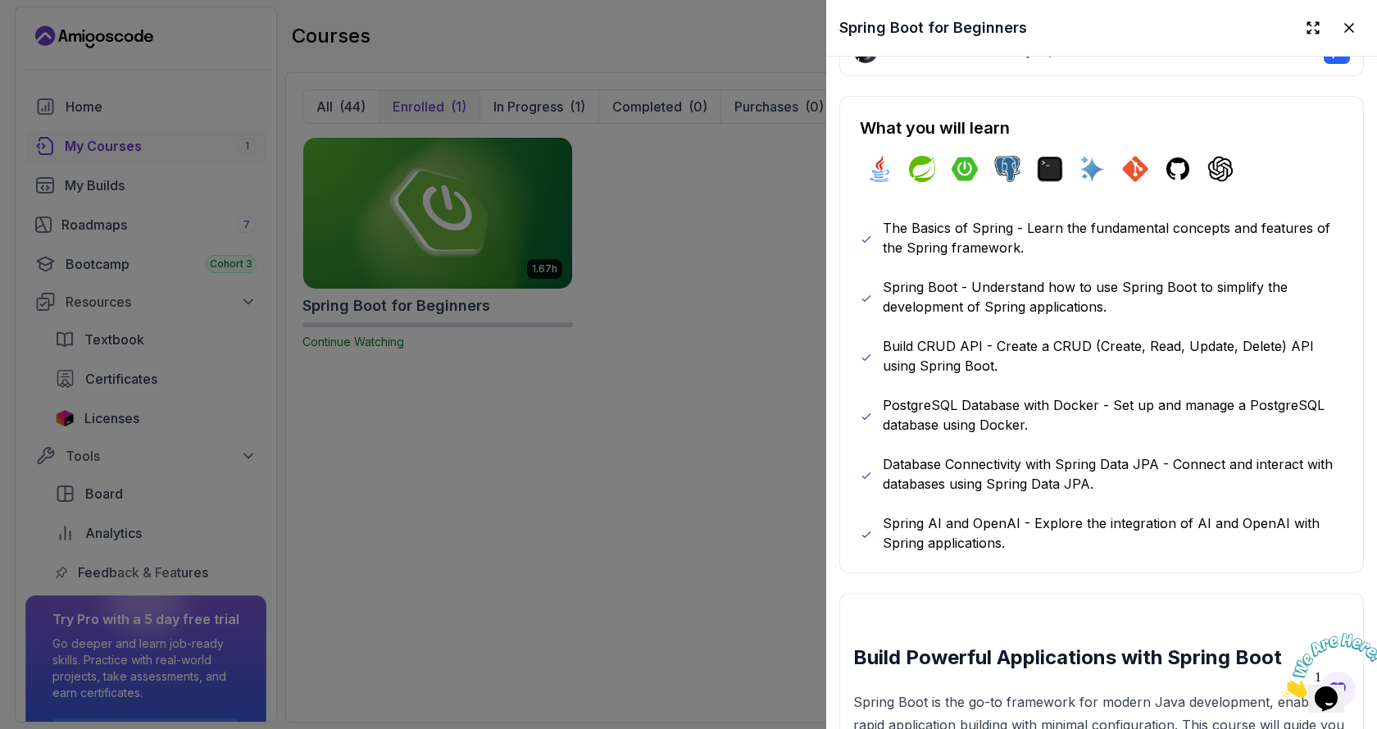
scroll to position [587, 0]
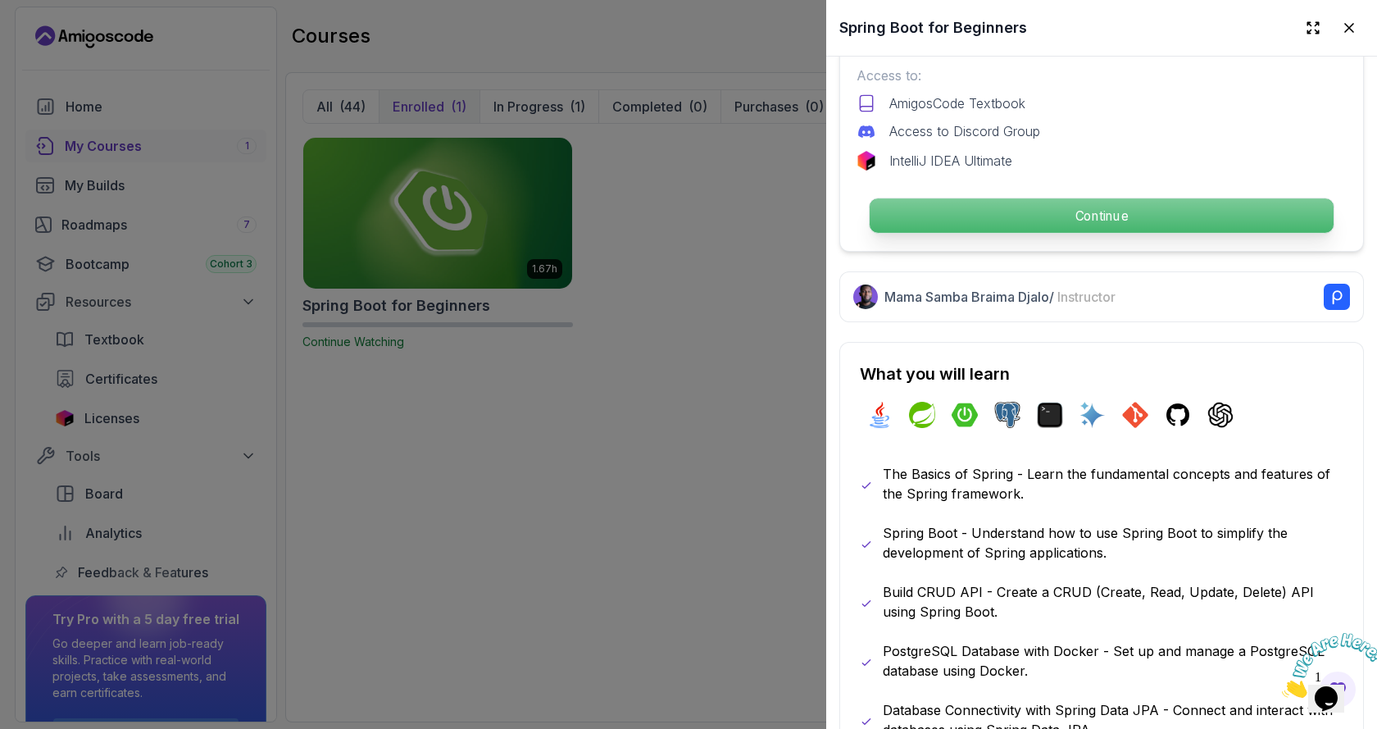
click at [1070, 216] on p "Continue" at bounding box center [1102, 215] width 464 height 34
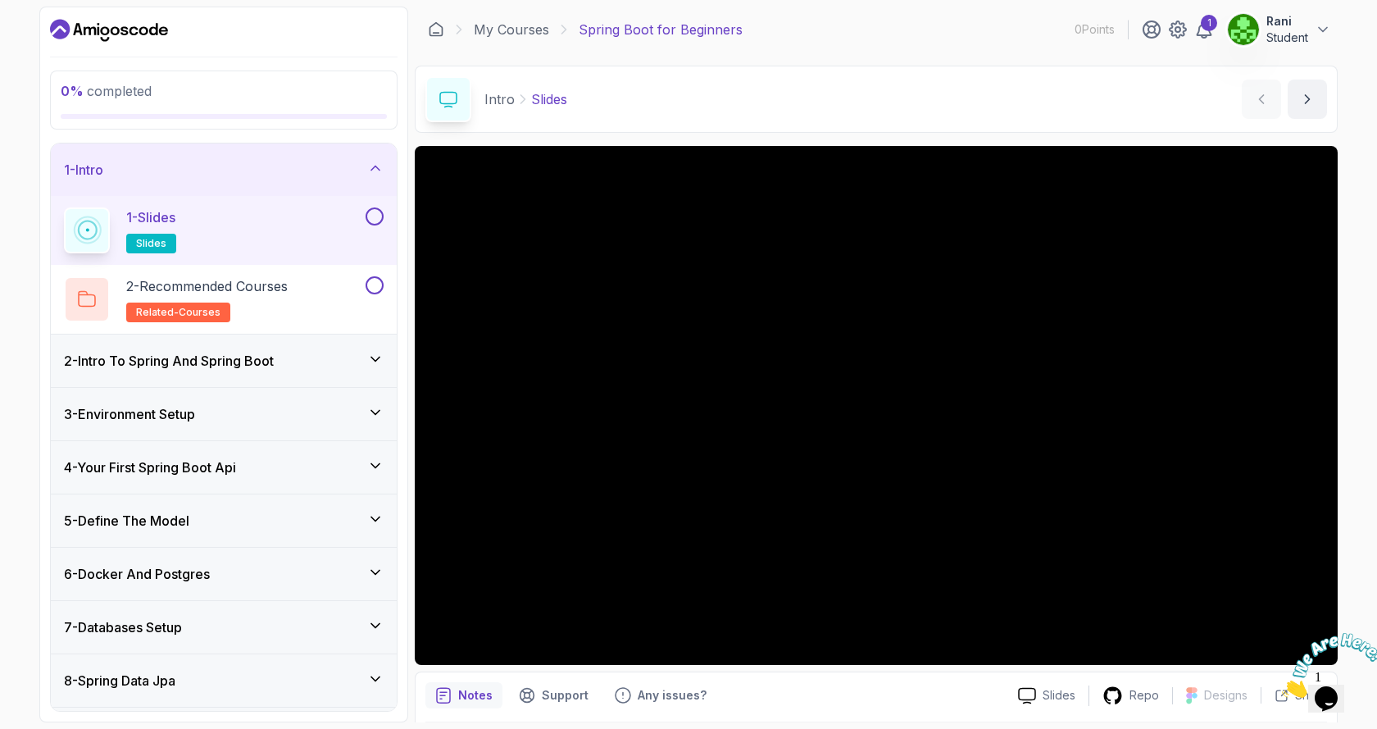
click at [502, 99] on p "Intro" at bounding box center [499, 99] width 30 height 20
click at [454, 101] on icon at bounding box center [448, 99] width 18 height 17
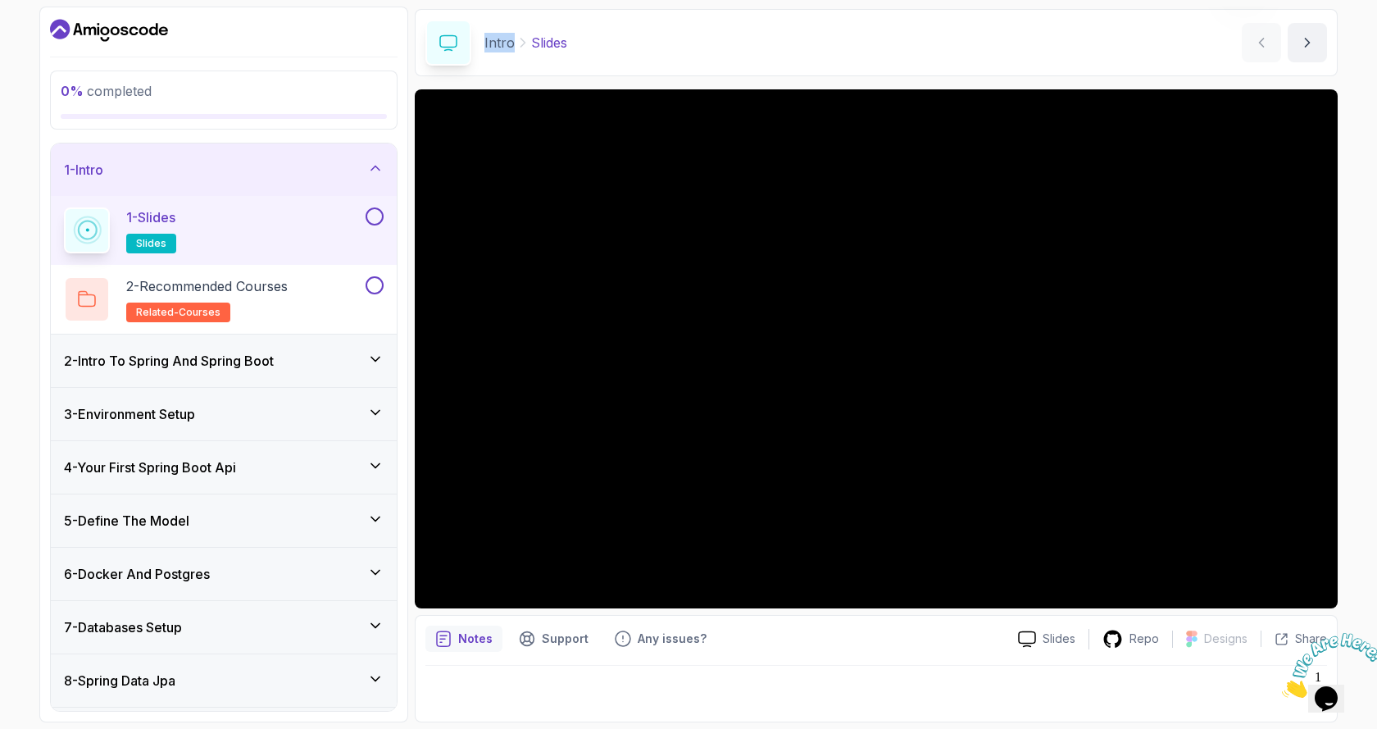
click at [84, 226] on icon at bounding box center [86, 230] width 21 height 21
click at [375, 220] on button at bounding box center [375, 216] width 18 height 18
click at [375, 220] on icon at bounding box center [374, 216] width 15 height 16
click at [1305, 48] on icon "next content" at bounding box center [1307, 42] width 16 height 16
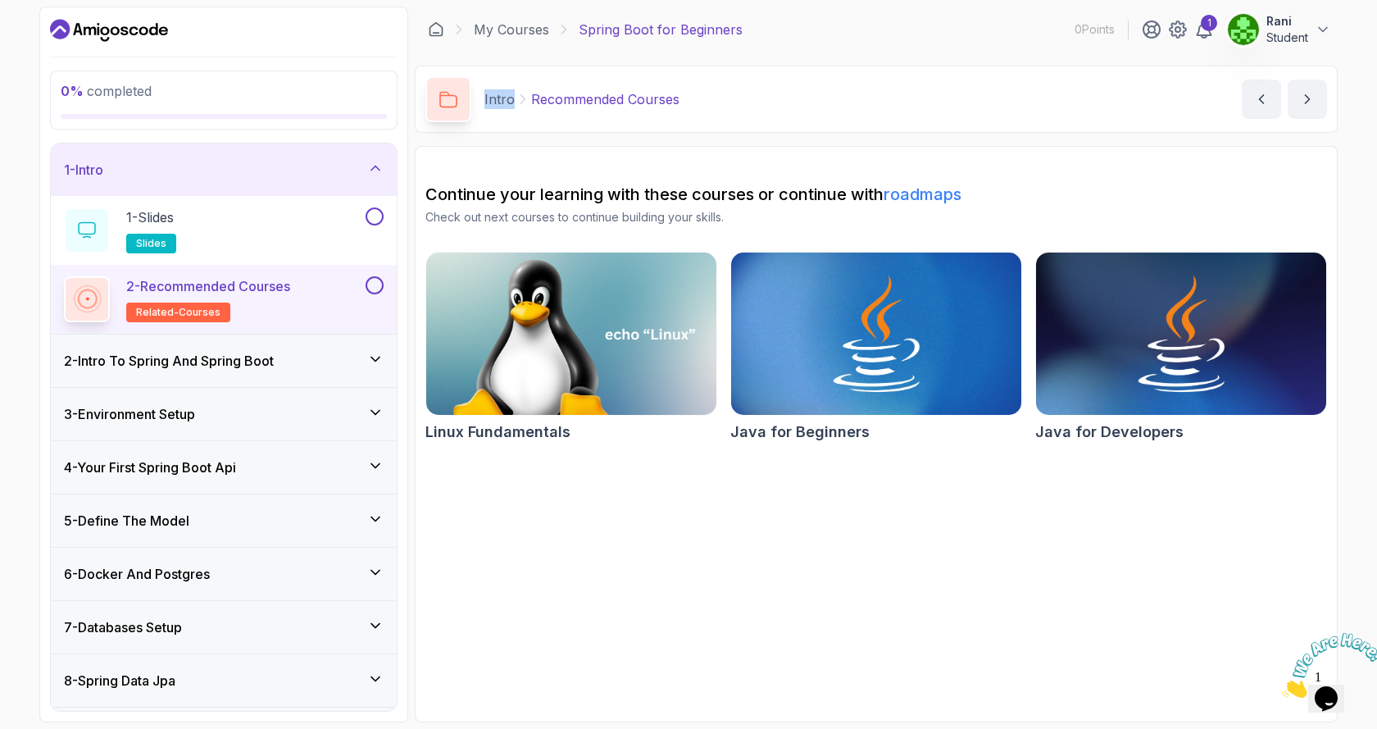
click at [493, 102] on p "Intro" at bounding box center [499, 99] width 30 height 20
click at [284, 361] on div "2 - Intro To Spring And Spring Boot" at bounding box center [224, 361] width 320 height 20
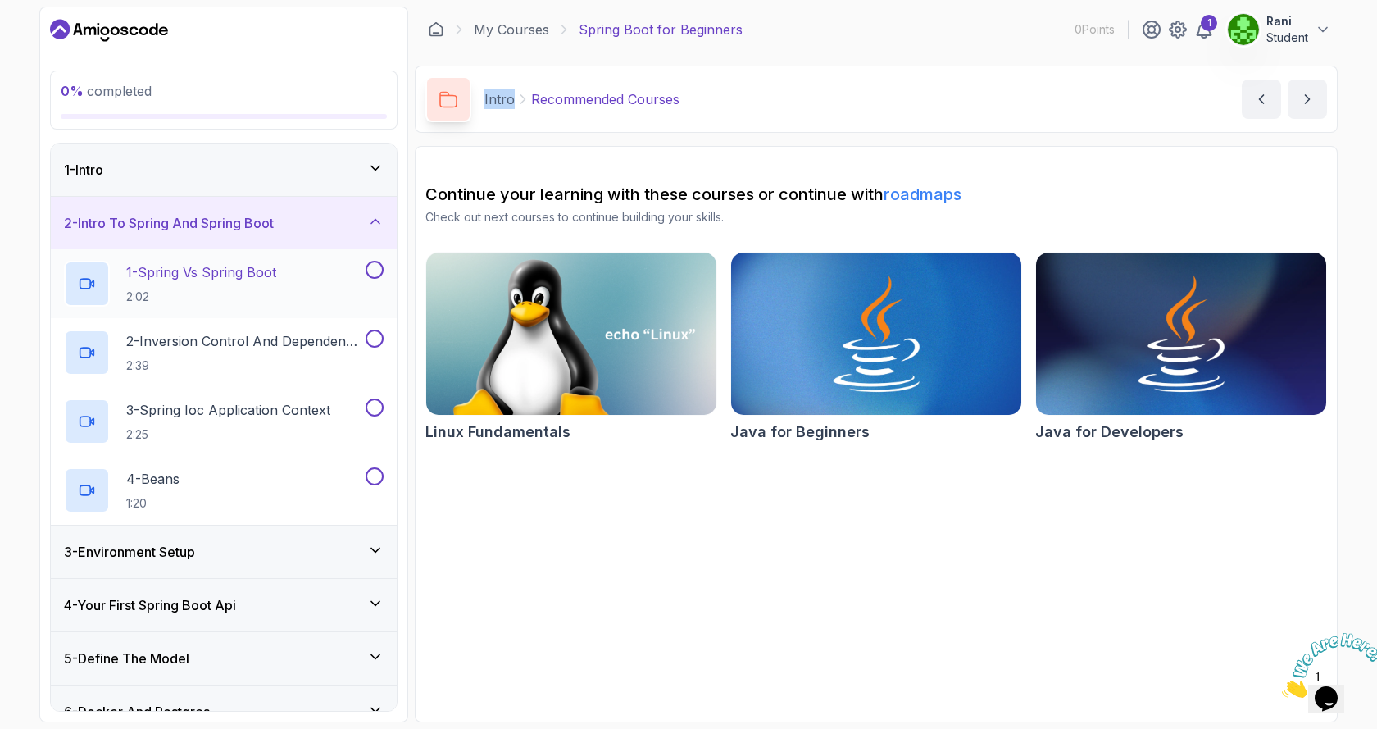
click at [230, 276] on p "1 - Spring Vs Spring Boot" at bounding box center [201, 272] width 150 height 20
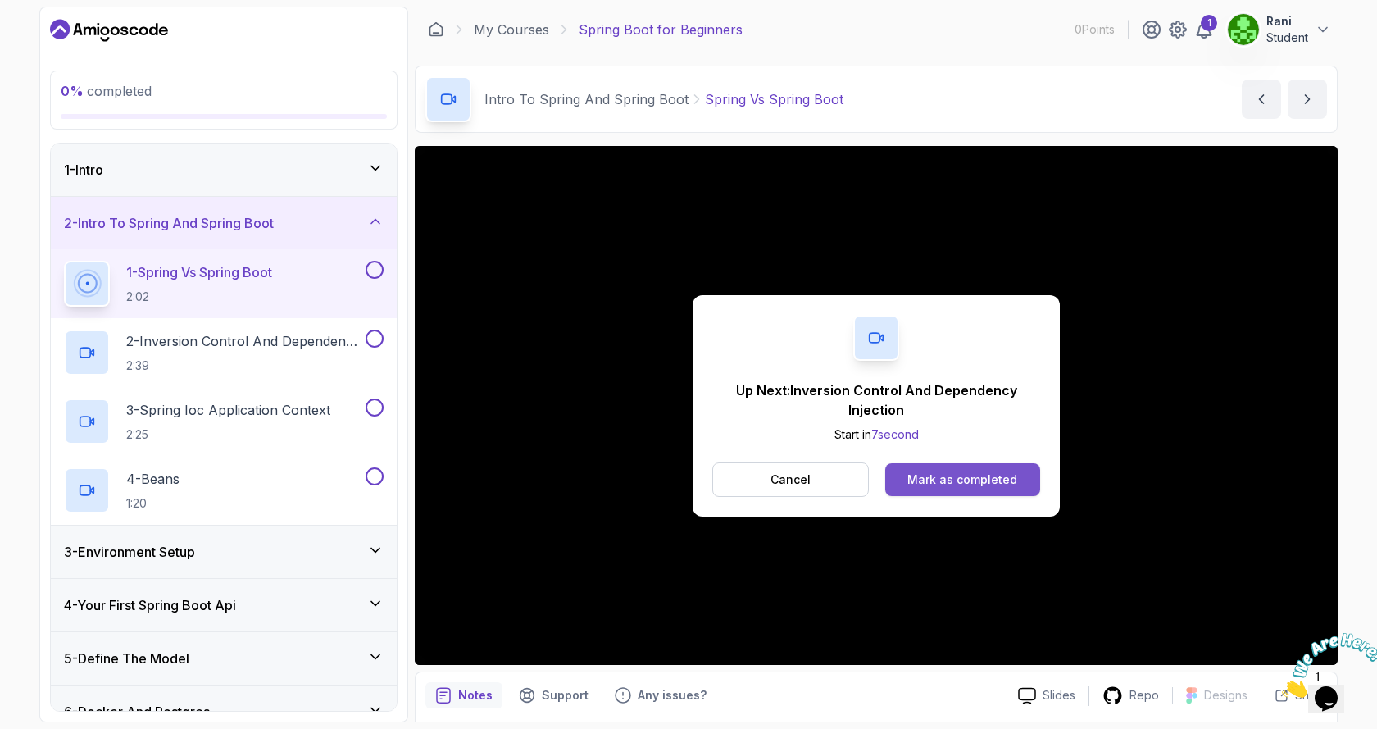
click at [1000, 481] on div "Mark as completed" at bounding box center [962, 479] width 110 height 16
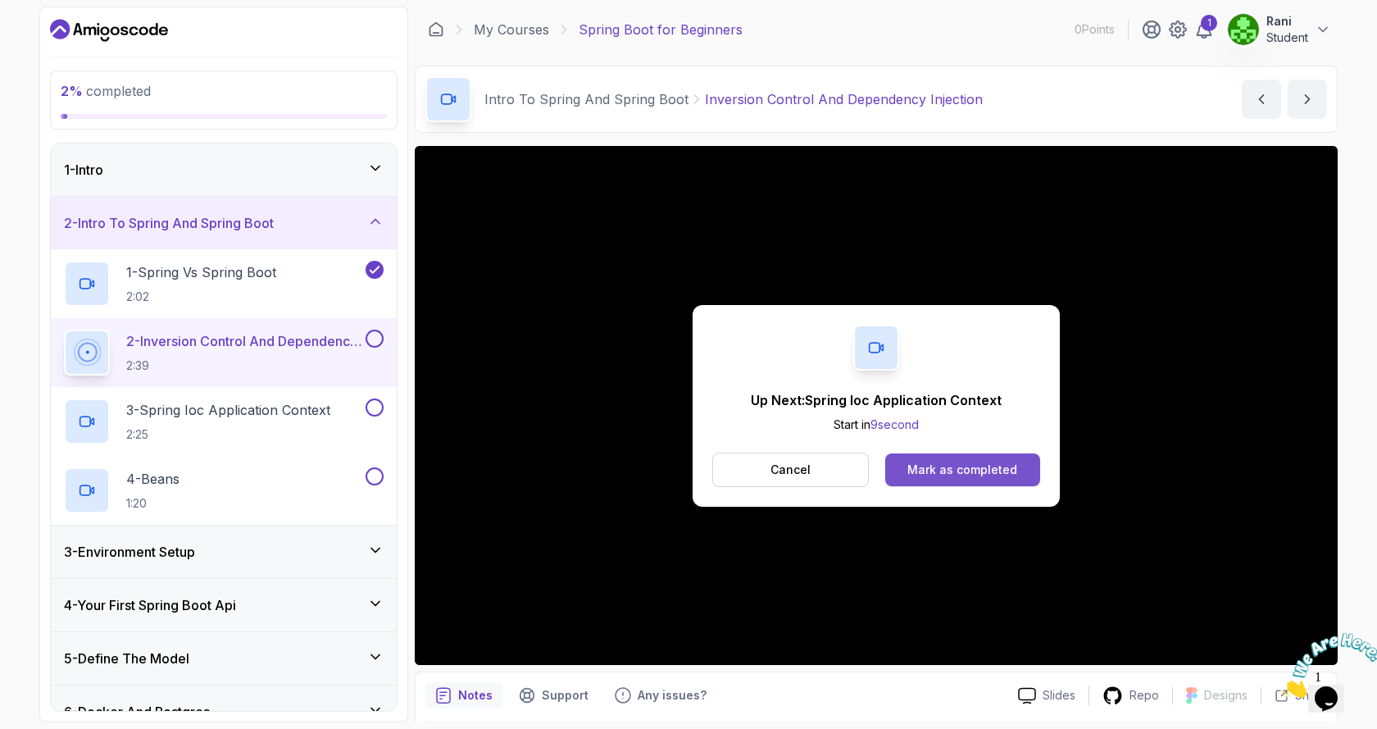
click at [997, 469] on div "Mark as completed" at bounding box center [962, 469] width 110 height 16
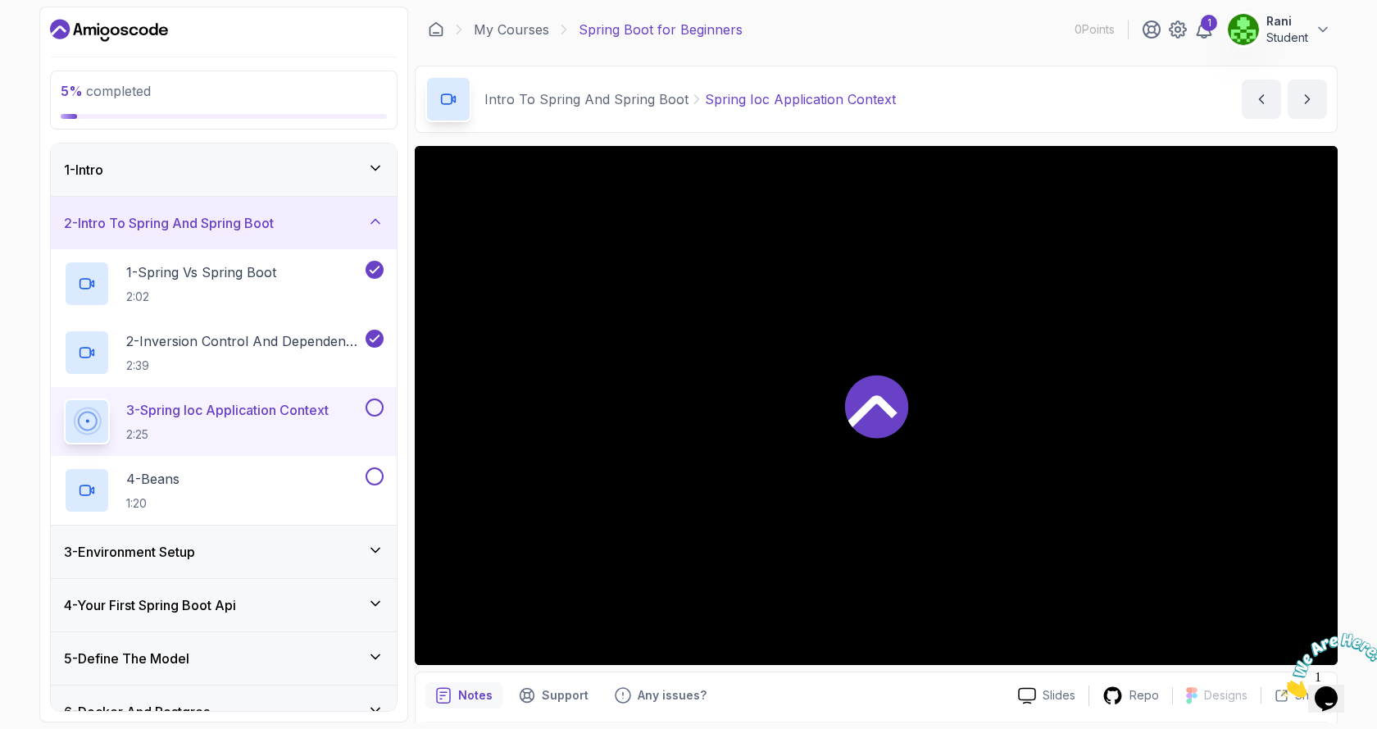
click at [87, 416] on icon at bounding box center [87, 420] width 25 height 25
click at [299, 413] on p "3 - Spring Ioc Application Context" at bounding box center [227, 410] width 202 height 20
click at [1344, 689] on img at bounding box center [1333, 665] width 102 height 65
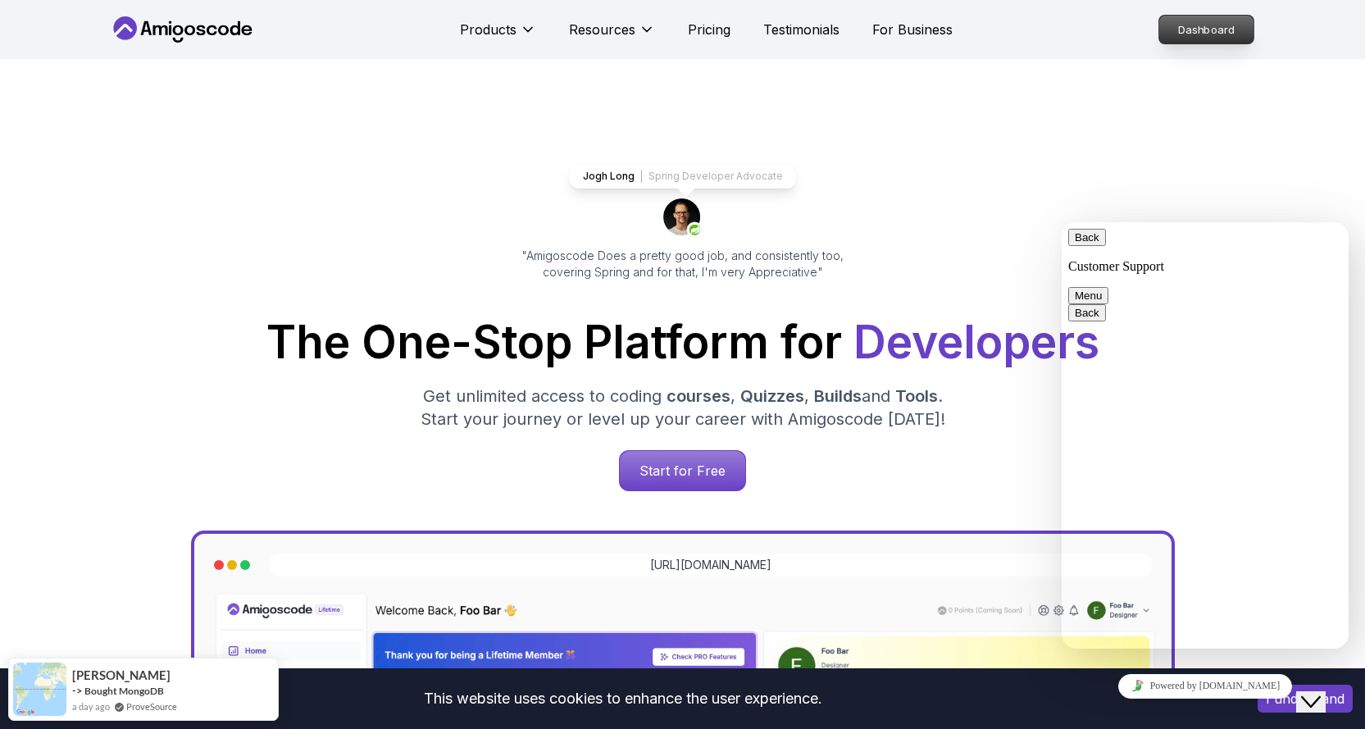
click at [1232, 27] on p "Dashboard" at bounding box center [1206, 30] width 94 height 28
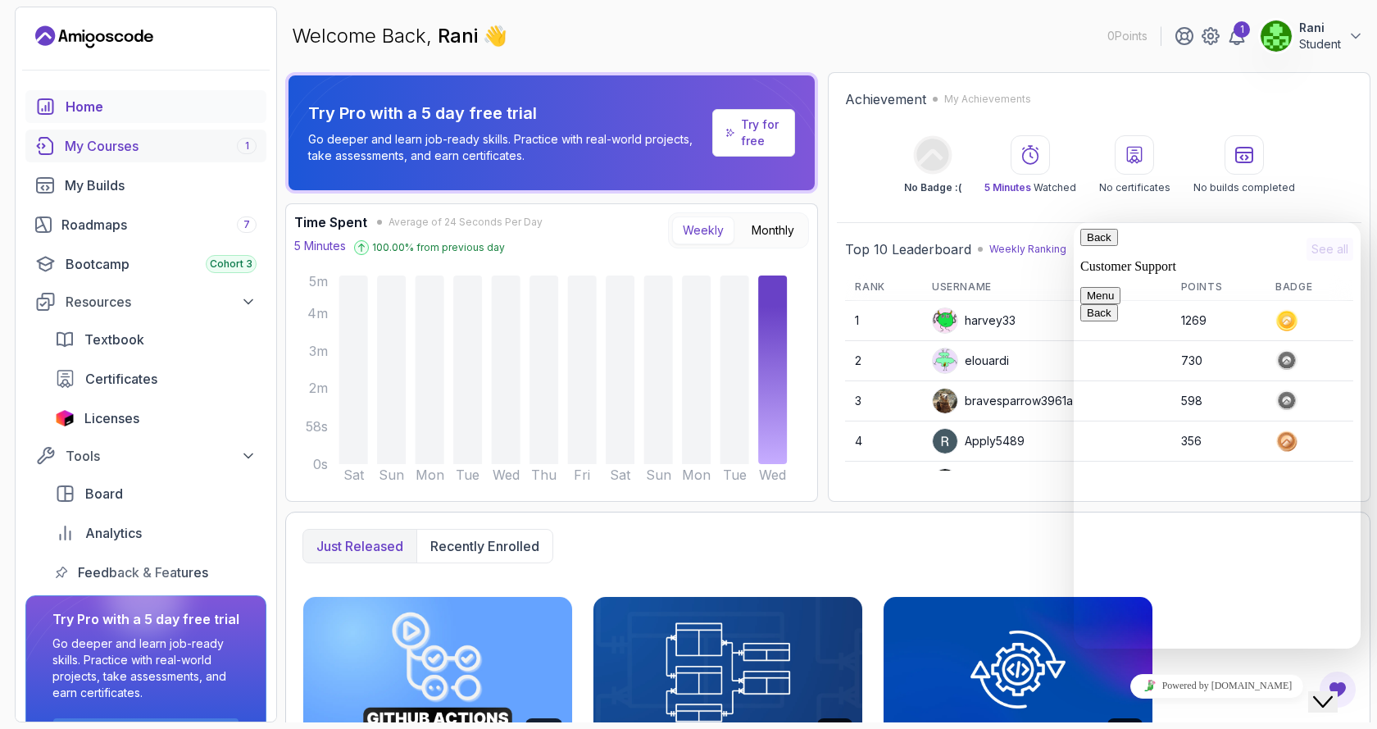
click at [133, 143] on div "My Courses 1" at bounding box center [161, 146] width 192 height 20
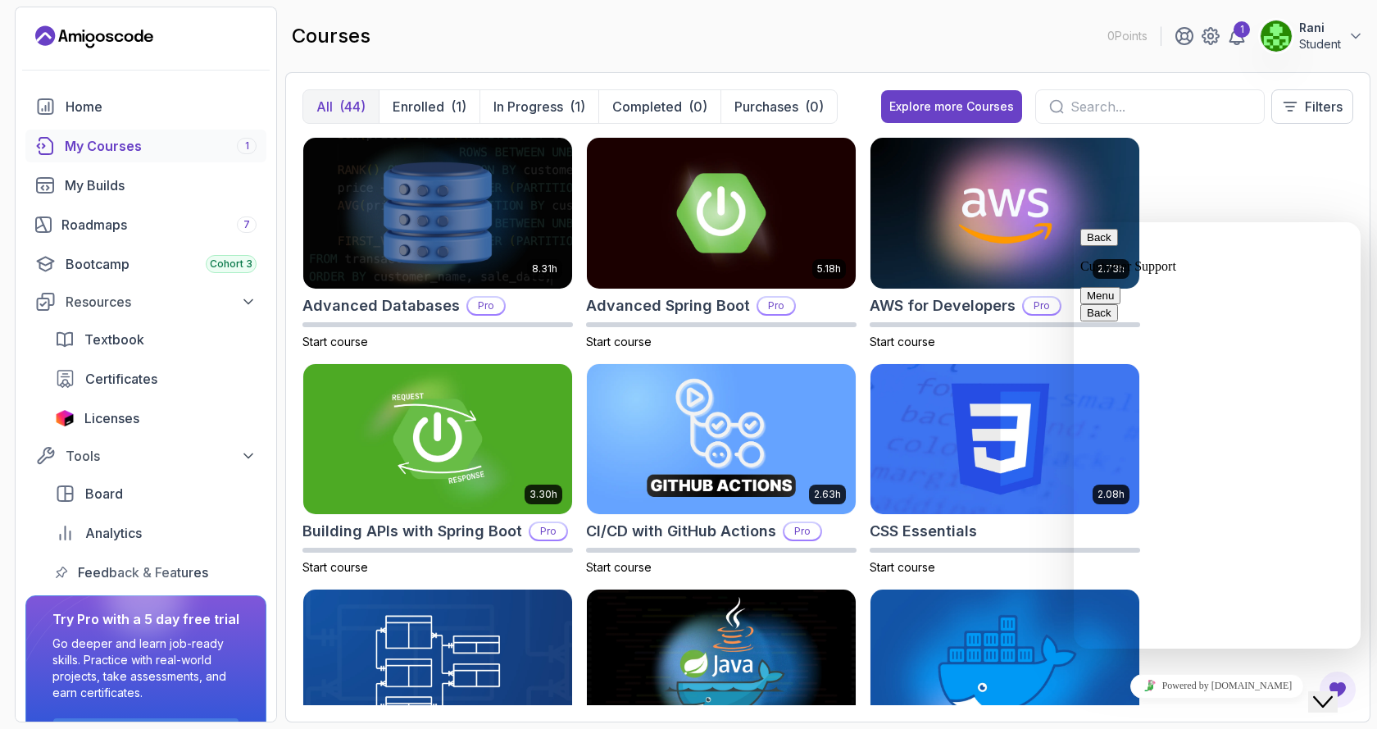
click at [125, 145] on div "My Courses 1" at bounding box center [161, 146] width 192 height 20
click at [98, 145] on div "My Courses 1" at bounding box center [161, 146] width 192 height 20
click at [47, 151] on icon "courses" at bounding box center [45, 146] width 20 height 20
click at [245, 145] on span "1" at bounding box center [247, 145] width 4 height 13
click at [517, 104] on p "In Progress" at bounding box center [528, 107] width 70 height 20
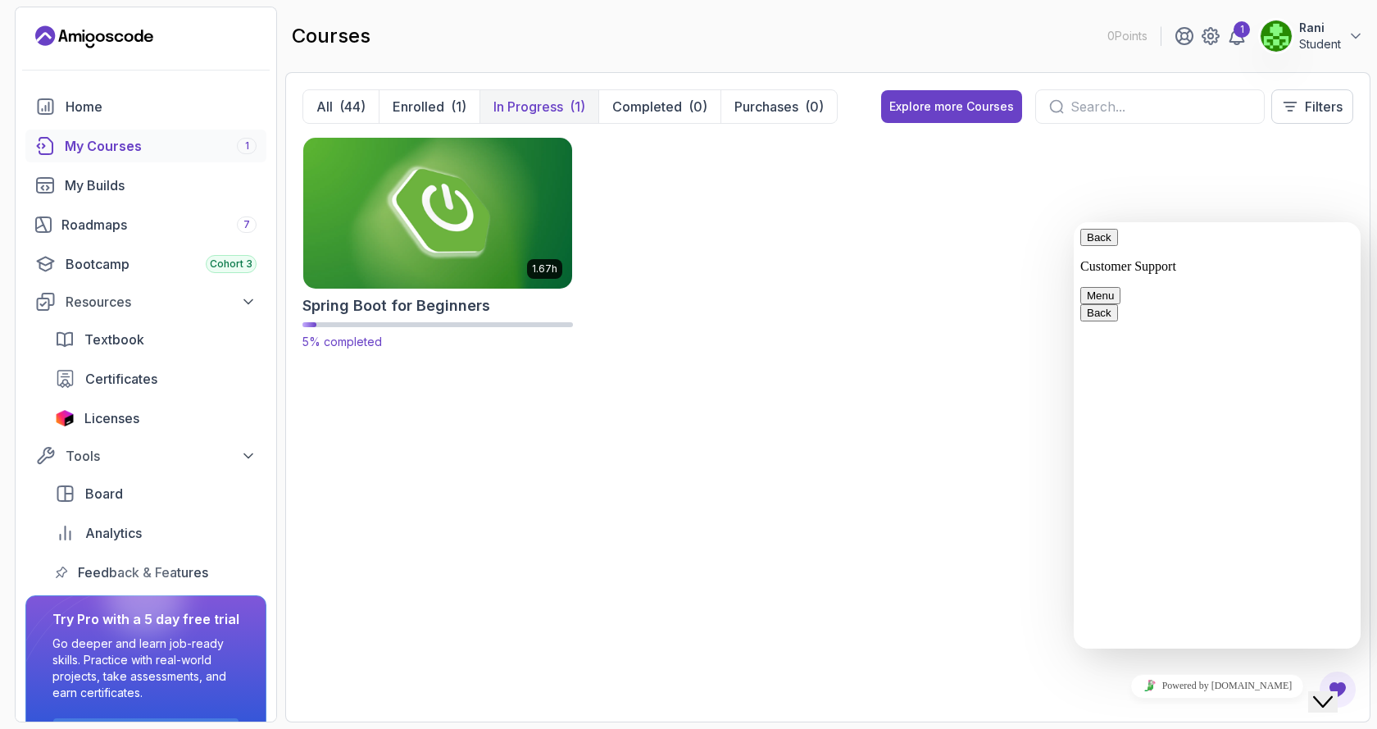
click at [416, 234] on img at bounding box center [438, 213] width 282 height 158
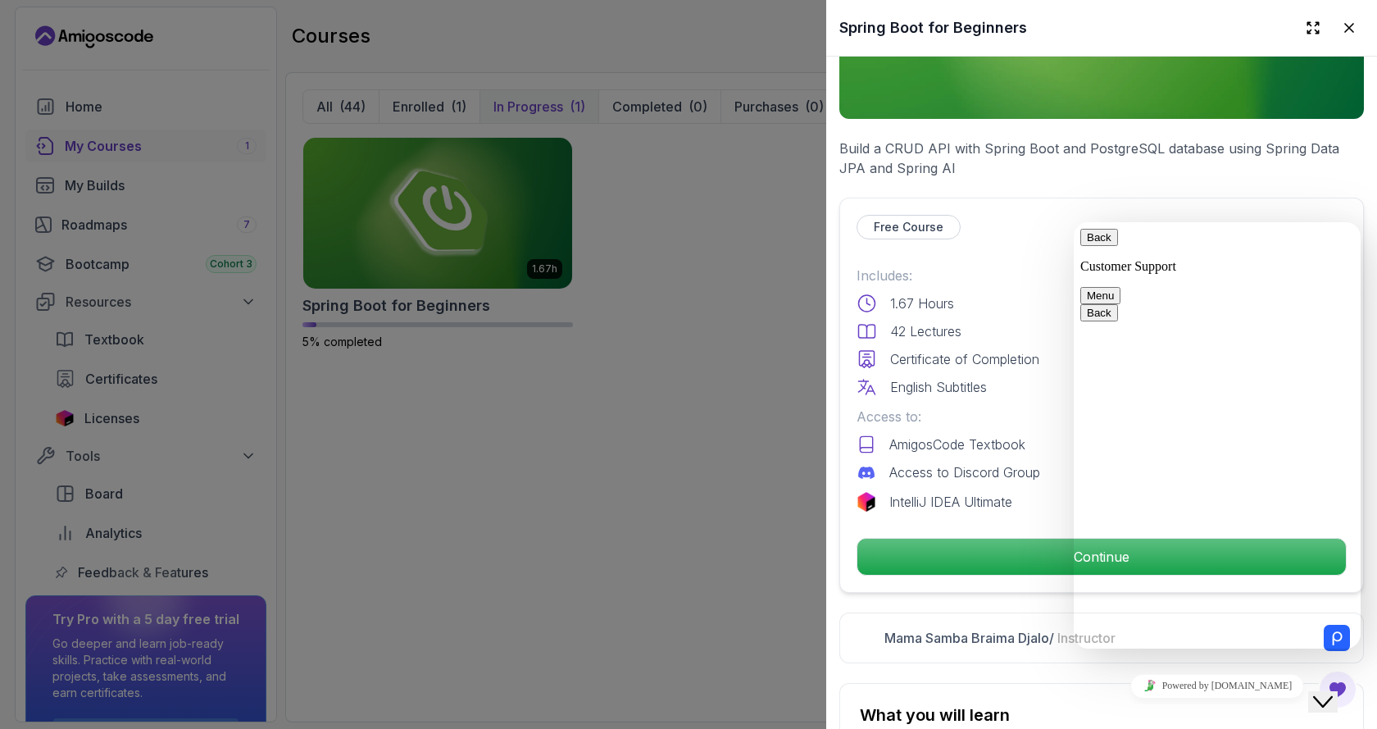
scroll to position [328, 0]
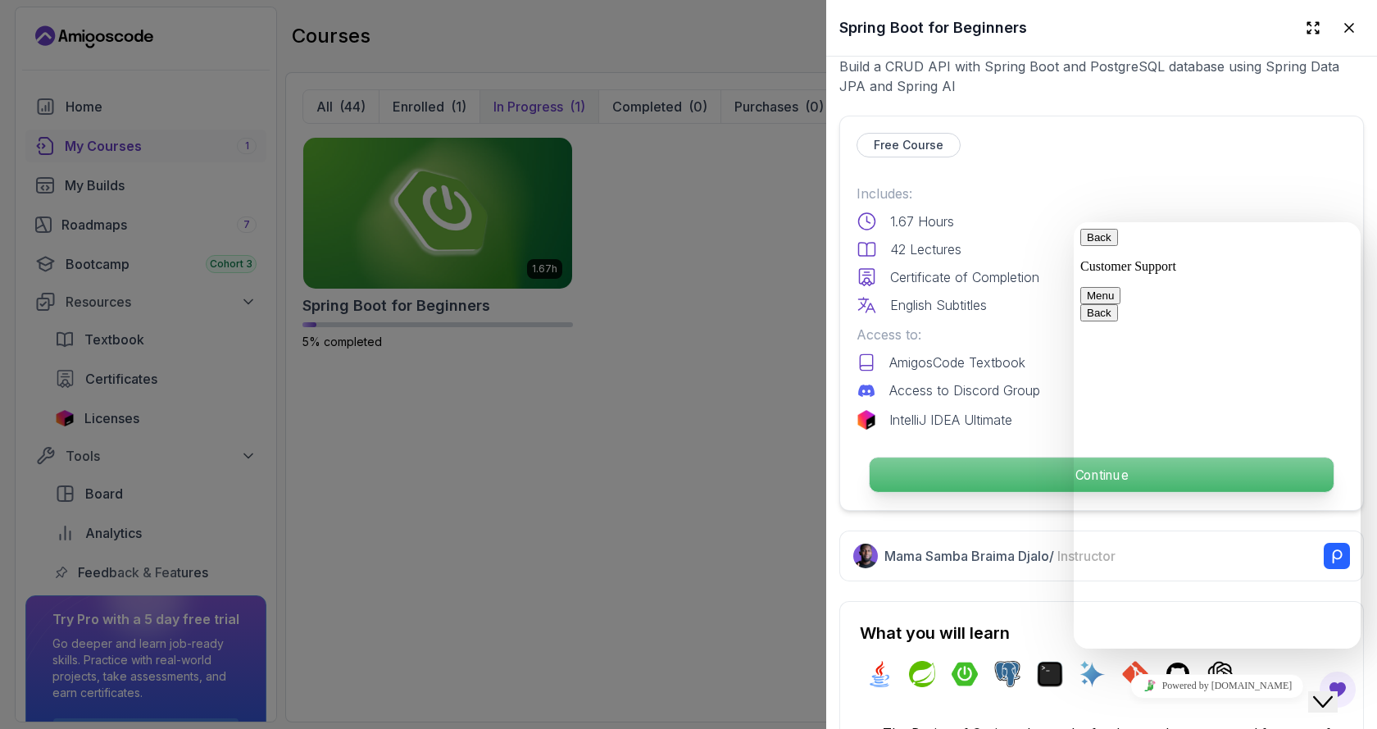
click at [963, 474] on p "Continue" at bounding box center [1102, 474] width 464 height 34
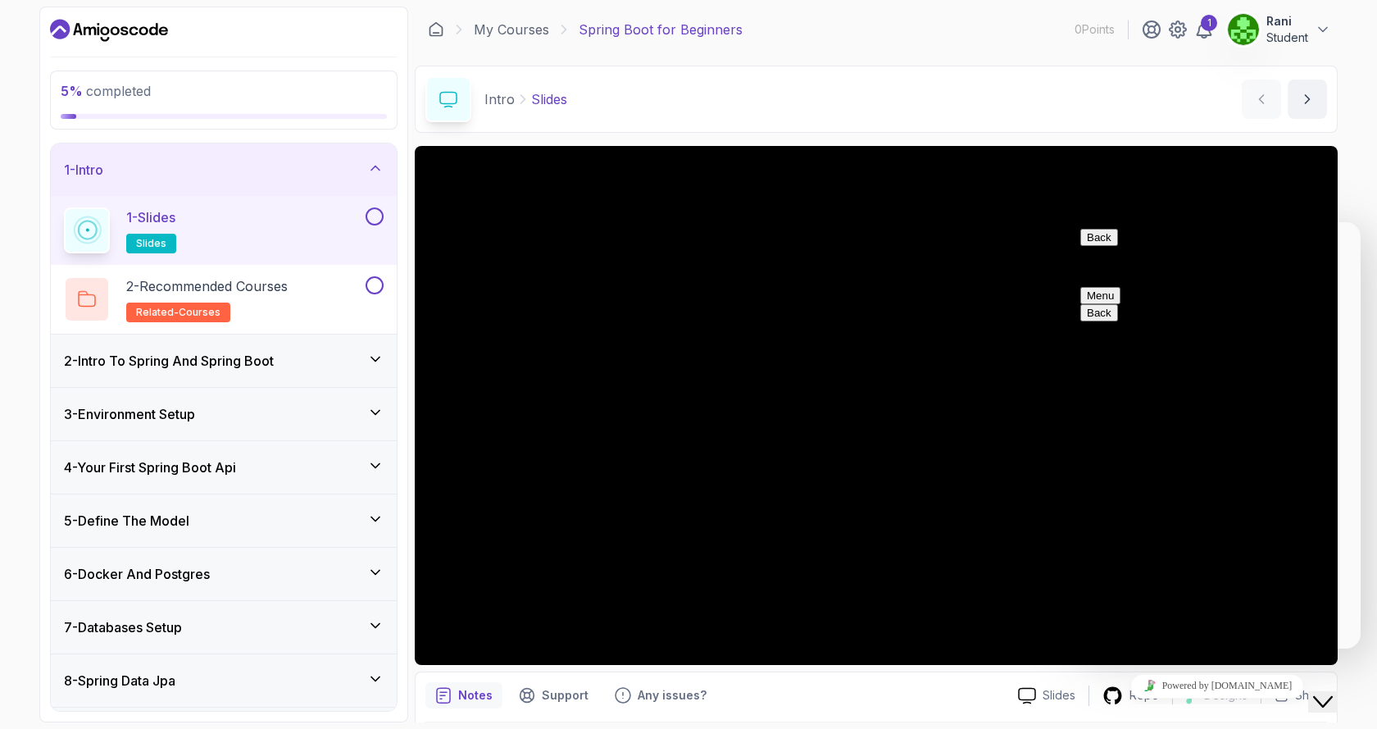
click at [1097, 246] on button "Back" at bounding box center [1099, 237] width 38 height 17
click at [1120, 726] on span "Hi there" at bounding box center [1127, 733] width 95 height 14
drag, startPoint x: 1083, startPoint y: 225, endPoint x: 1109, endPoint y: 239, distance: 30.1
click at [1109, 239] on div "Back Rate this chat Insert emoji Customer Support Hi! How can we help? 23:07 I …" at bounding box center [1217, 575] width 274 height 692
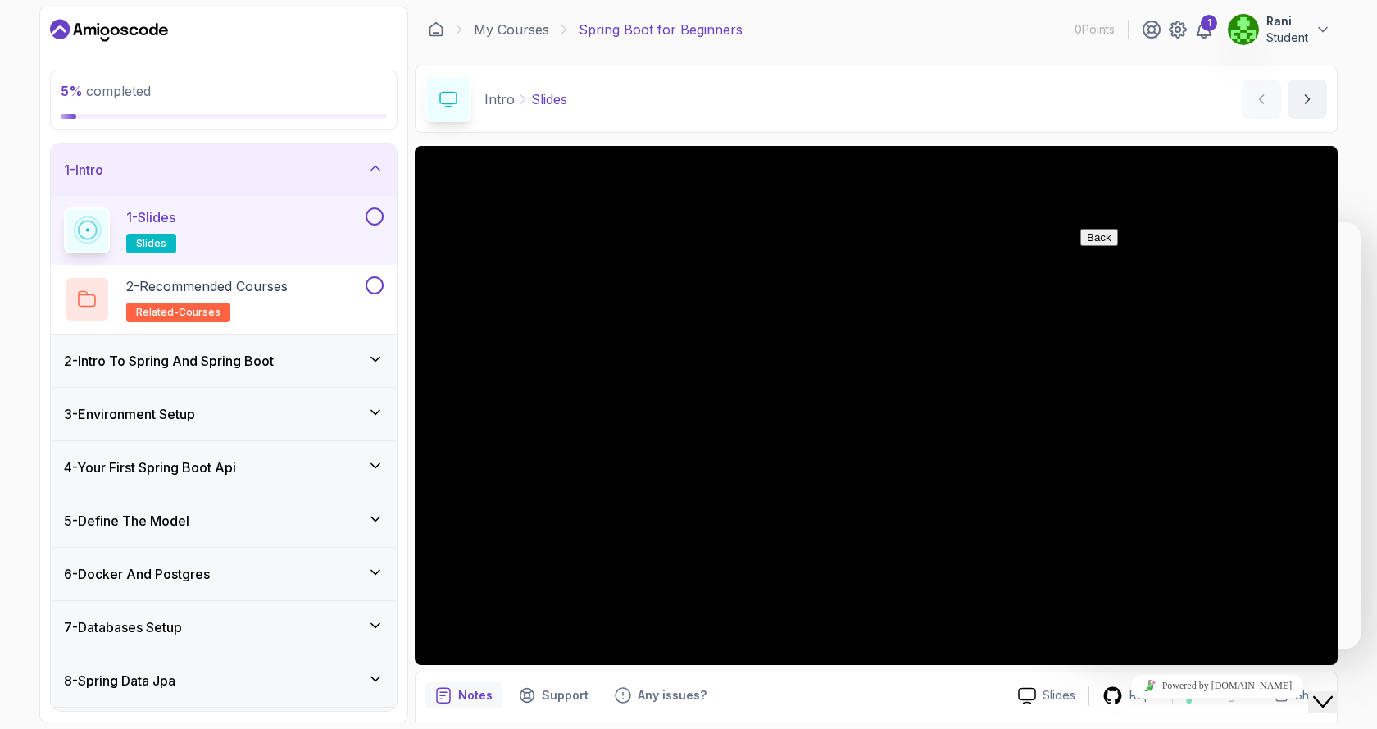
drag, startPoint x: 1306, startPoint y: 261, endPoint x: 1347, endPoint y: 245, distance: 44.1
click at [1333, 692] on div "Close Chat This icon closes the chat window." at bounding box center [1323, 702] width 20 height 20
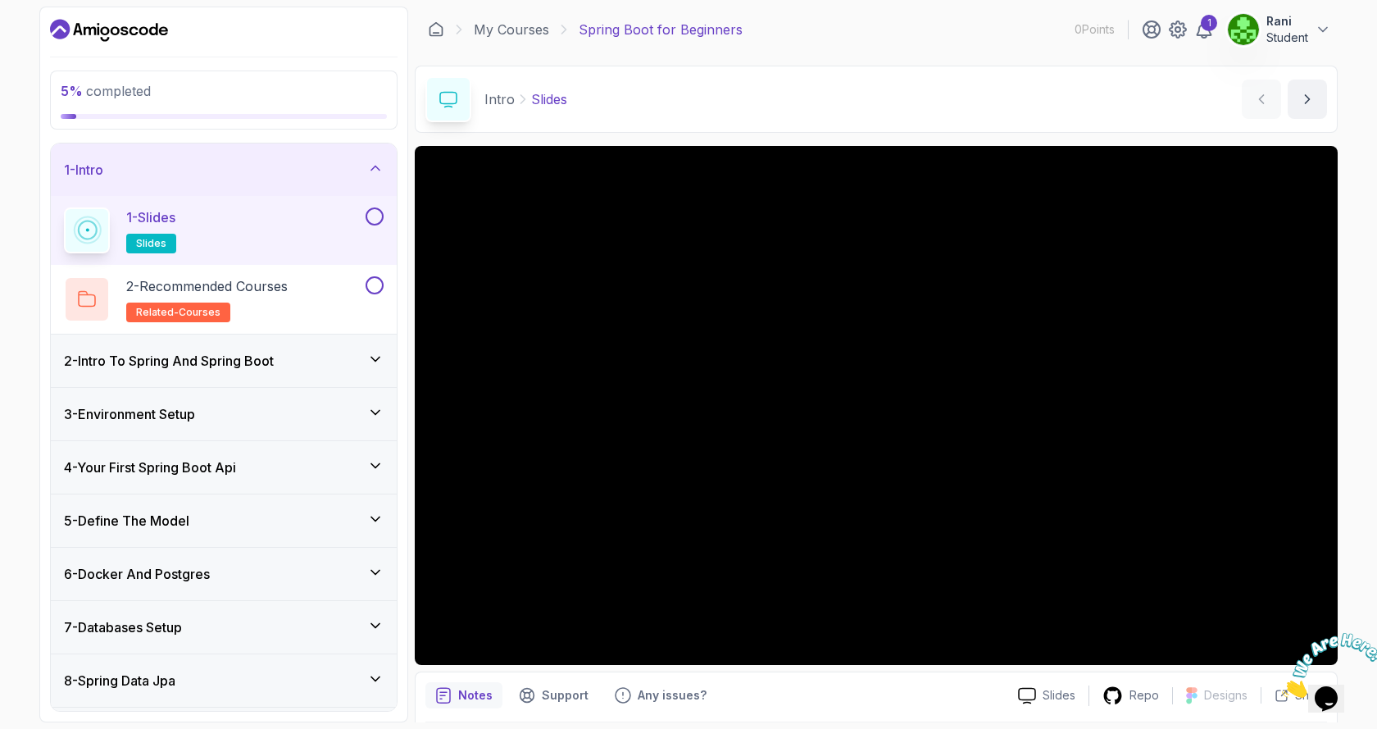
click at [108, 359] on h3 "2 - Intro To Spring And Spring Boot" at bounding box center [169, 361] width 210 height 20
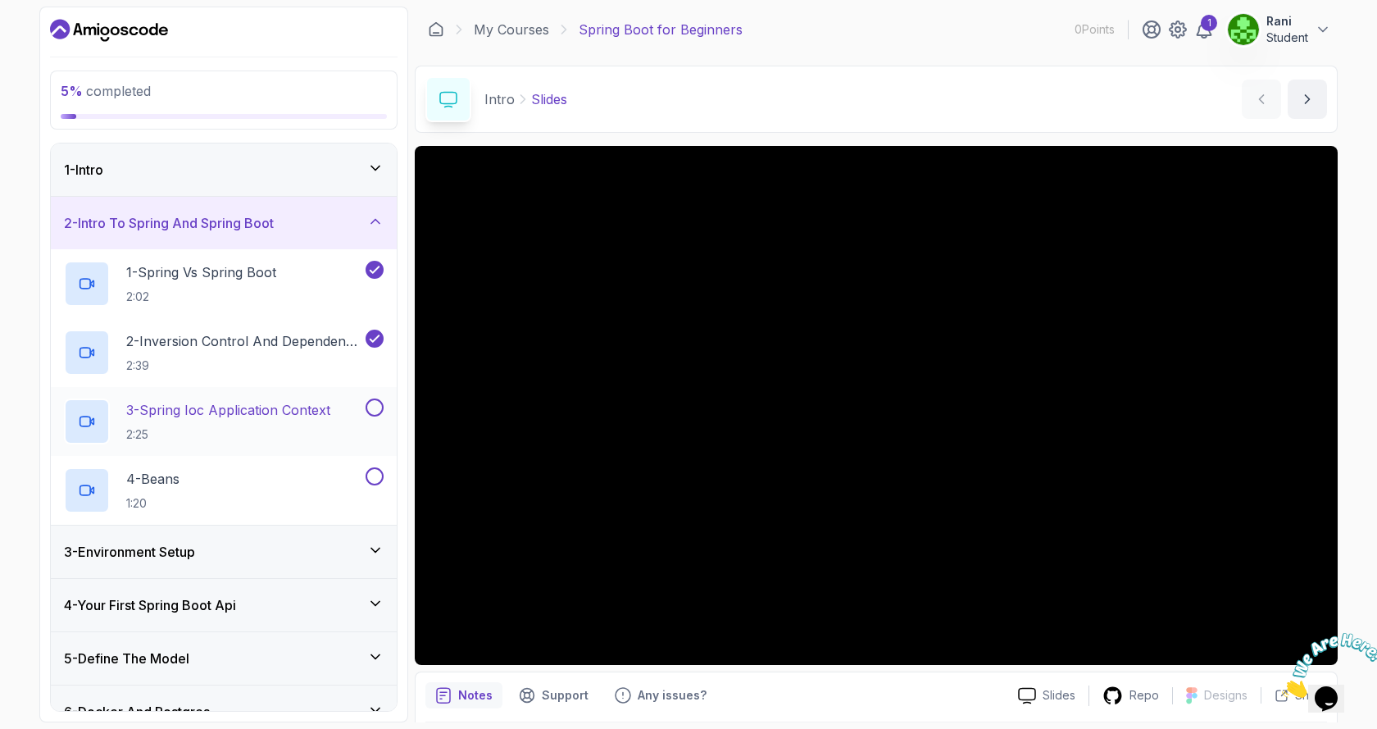
click at [213, 411] on p "3 - Spring Ioc Application Context" at bounding box center [228, 410] width 204 height 20
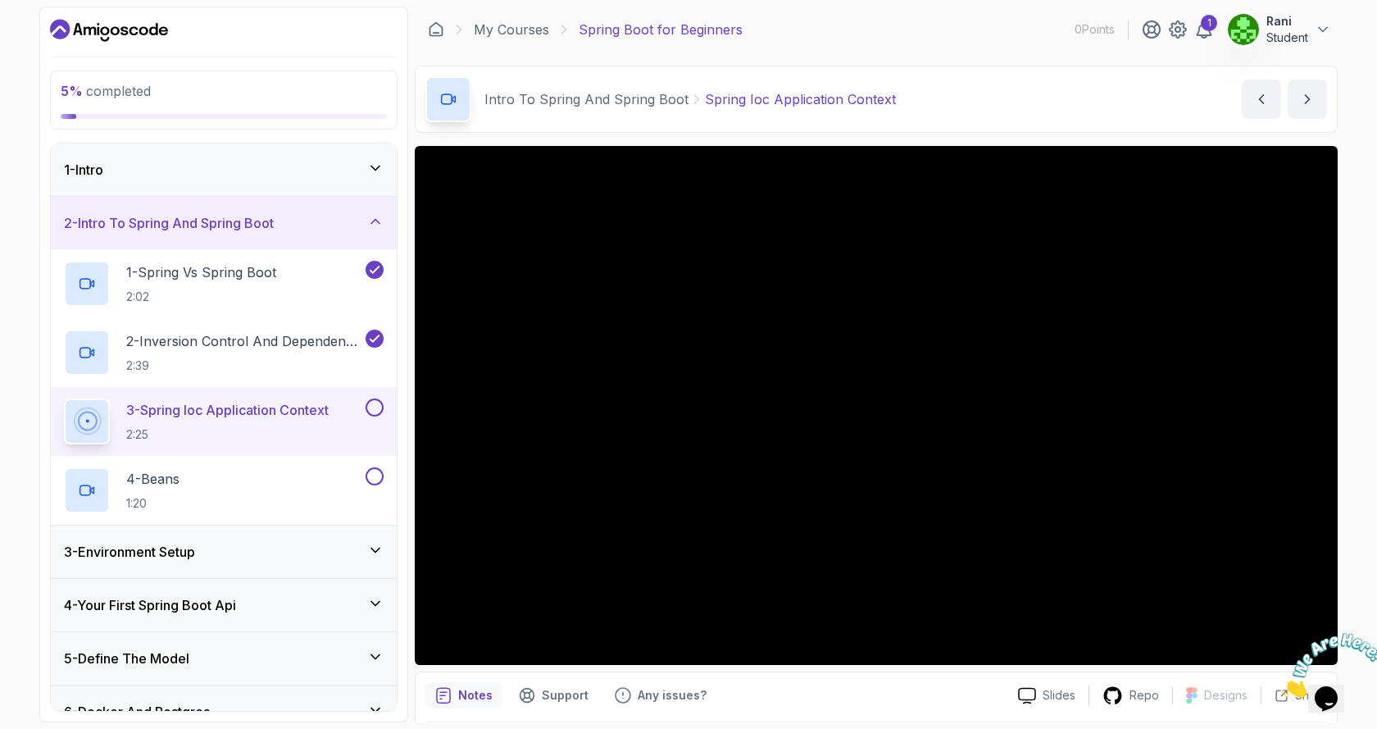
click at [64, 398] on button "3 - Spring Ioc Application Context 2:25" at bounding box center [224, 421] width 320 height 46
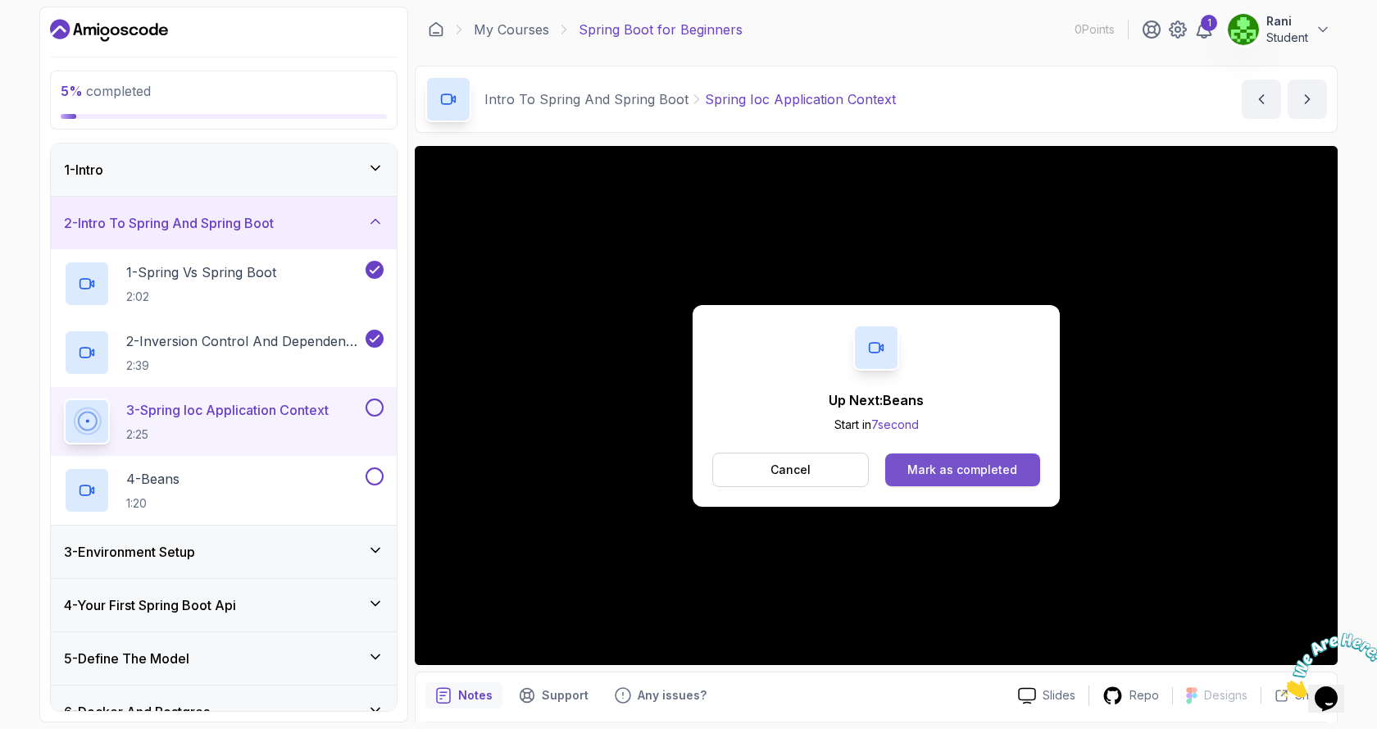
click at [968, 470] on div "Mark as completed" at bounding box center [962, 469] width 110 height 16
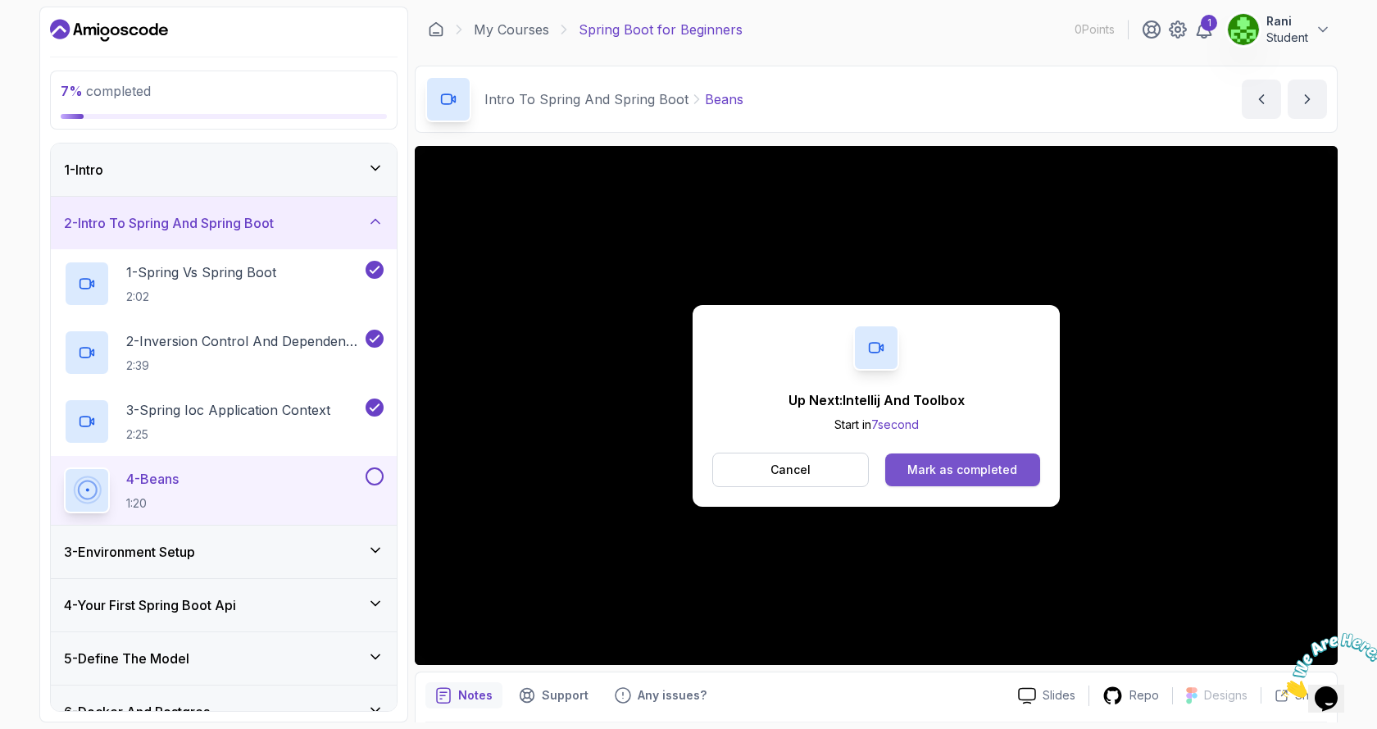
click at [986, 461] on div "Mark as completed" at bounding box center [962, 469] width 110 height 16
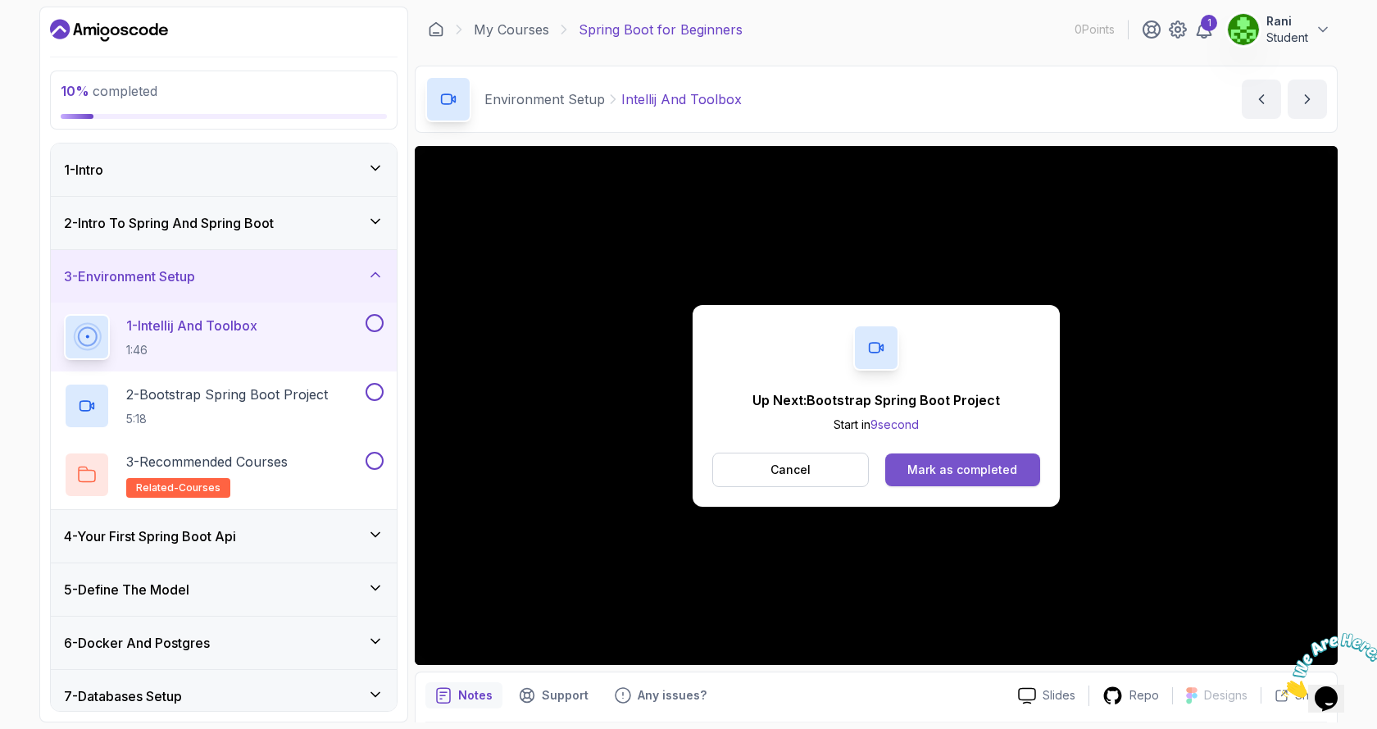
click at [919, 471] on div "Mark as completed" at bounding box center [962, 469] width 110 height 16
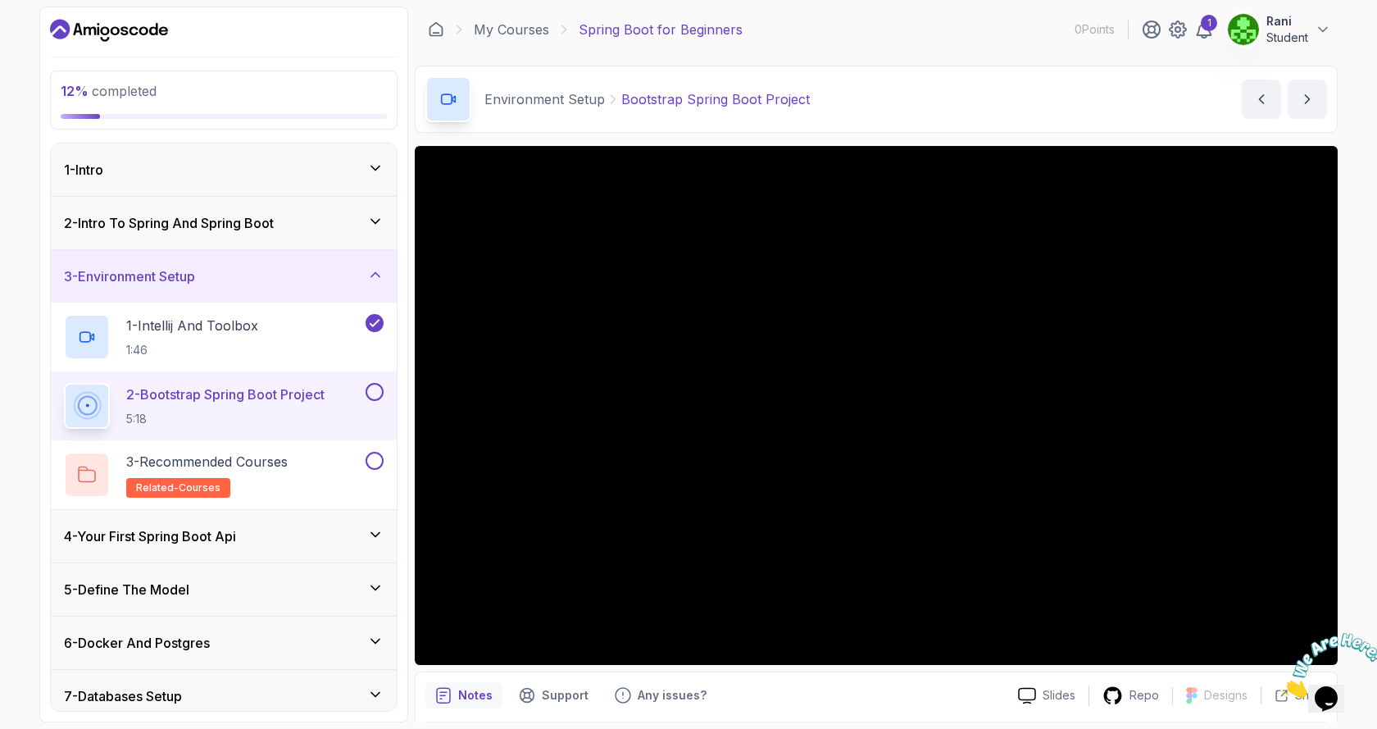
scroll to position [57, 0]
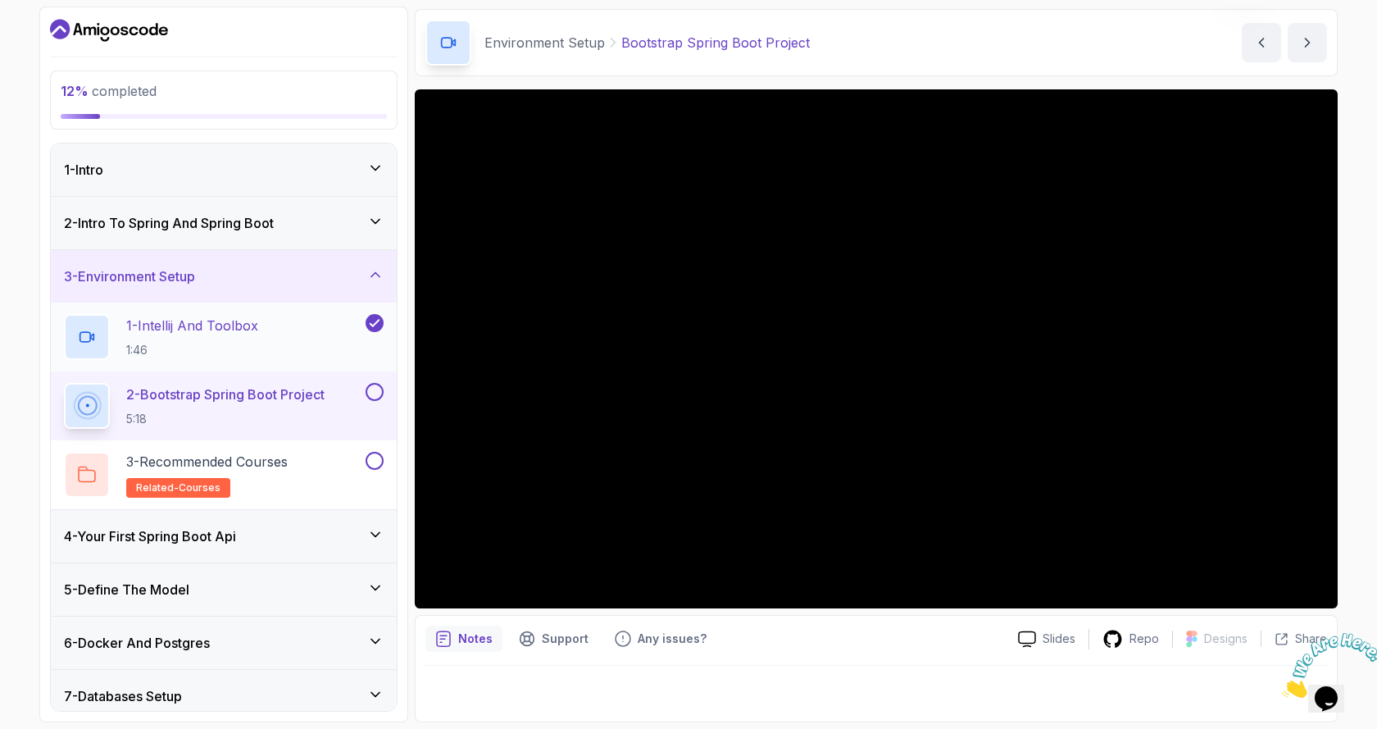
click at [225, 323] on p "1 - Intellij And Toolbox" at bounding box center [192, 326] width 132 height 20
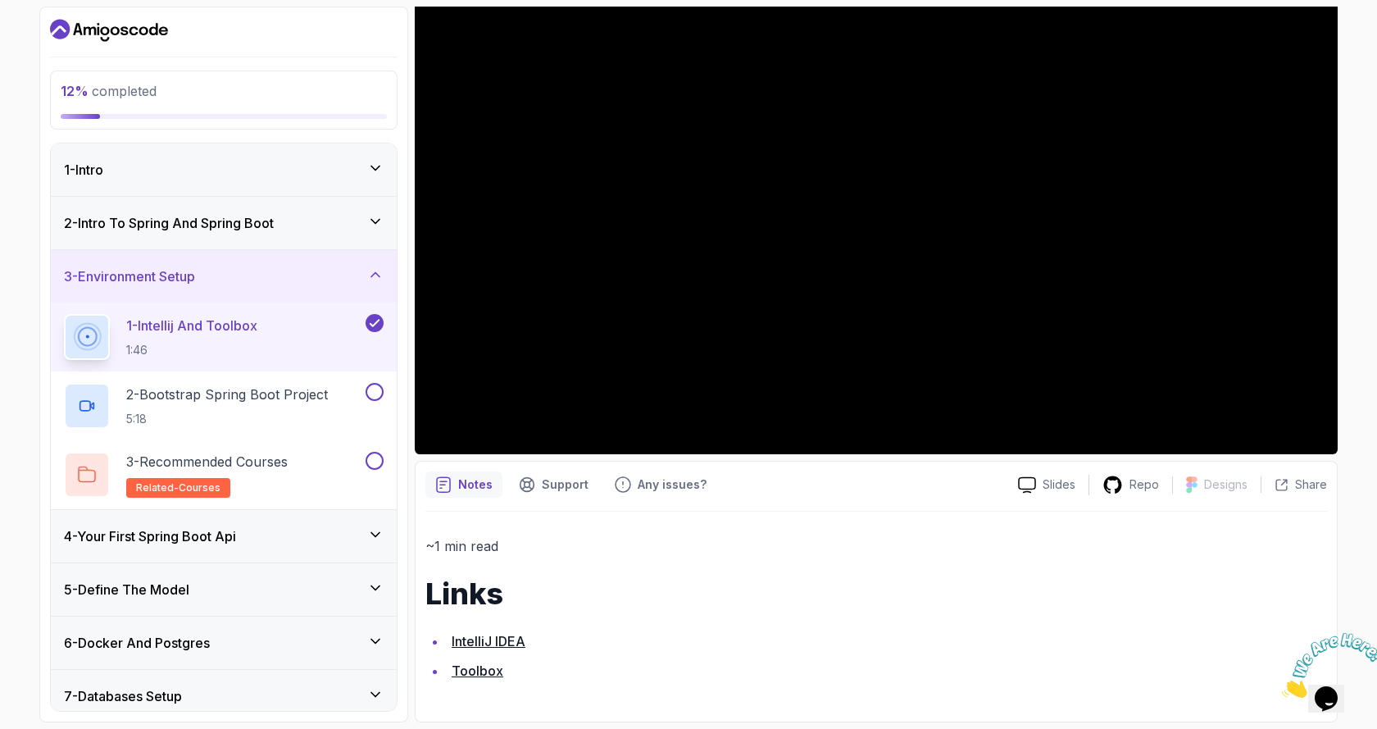
scroll to position [211, 0]
click at [492, 641] on link "IntelliJ IDEA" at bounding box center [489, 641] width 74 height 16
